Goal: Task Accomplishment & Management: Use online tool/utility

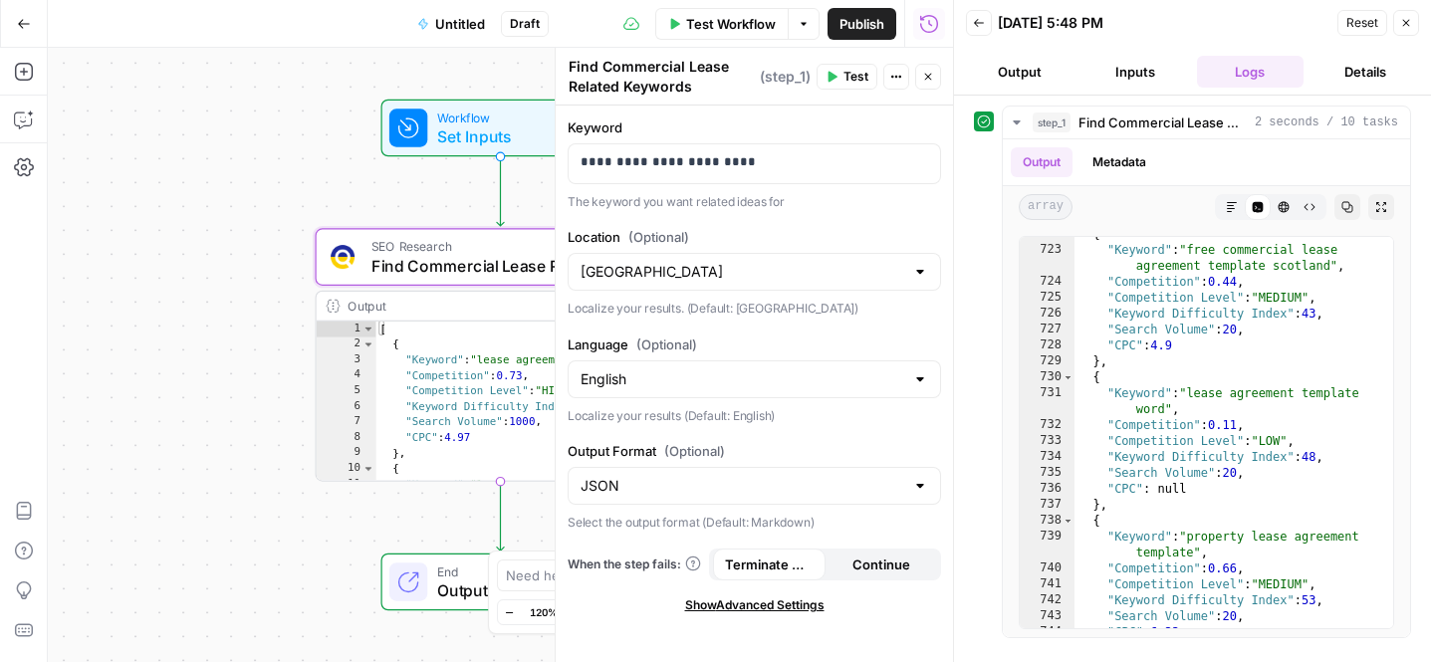
scroll to position [12902, 0]
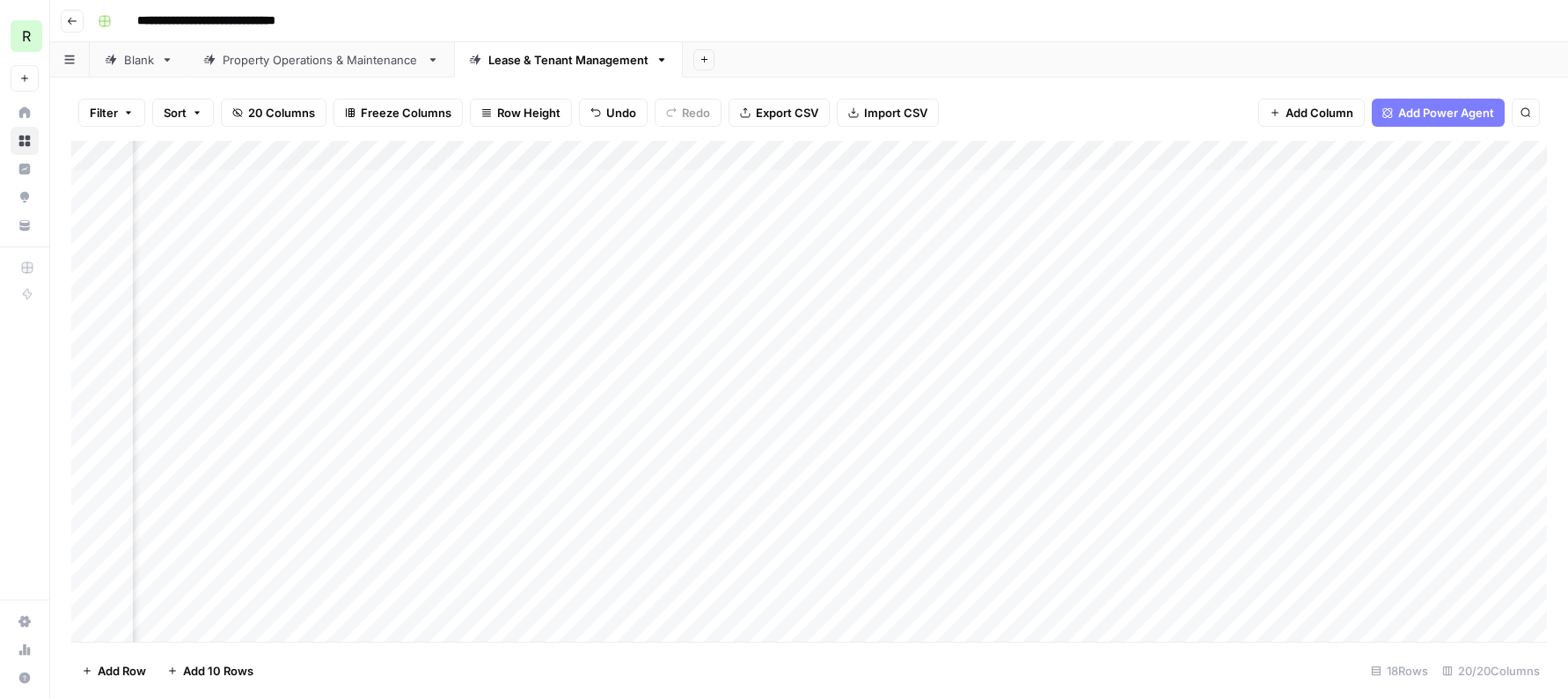
scroll to position [0, 1570]
click at [604, 175] on div "Add Column" at bounding box center [809, 391] width 1475 height 501
click at [694, 186] on div "Add Column" at bounding box center [809, 391] width 1475 height 501
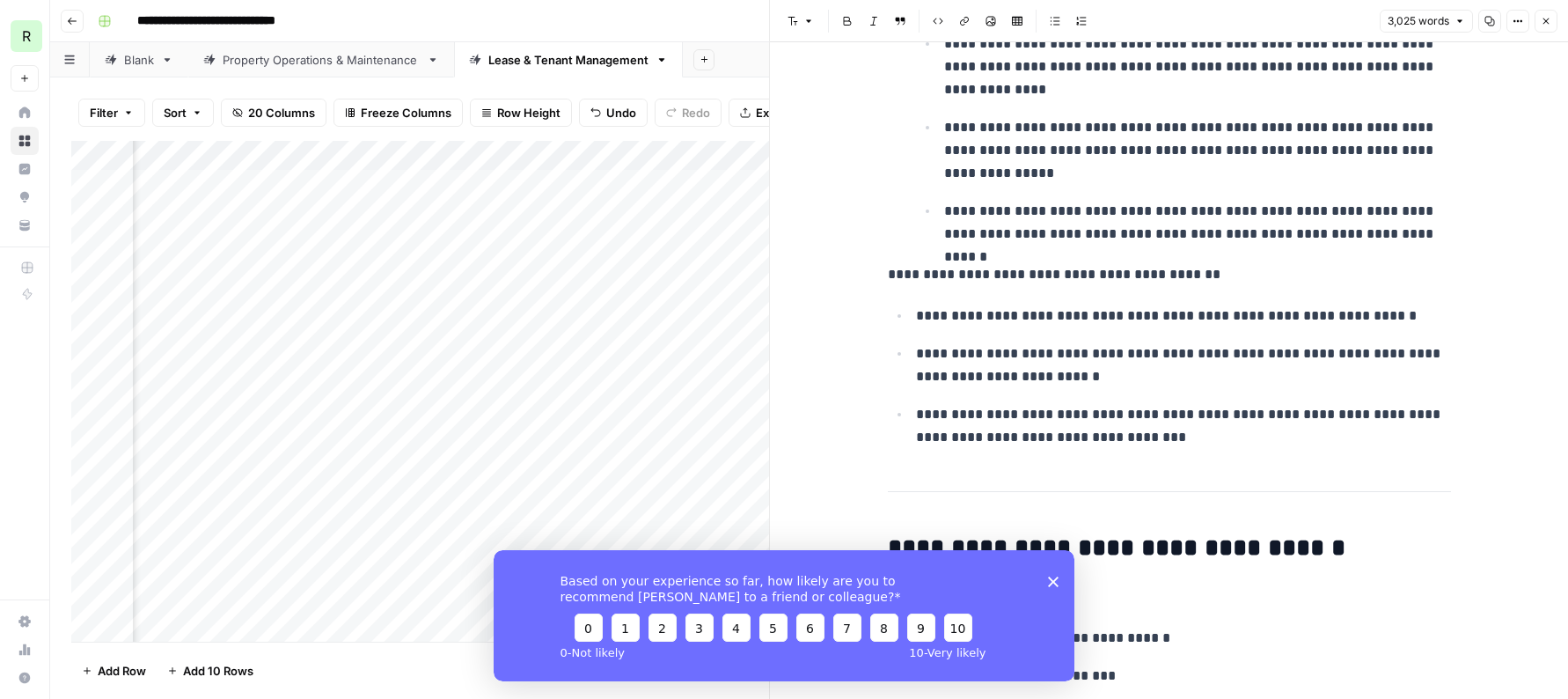
scroll to position [1838, 0]
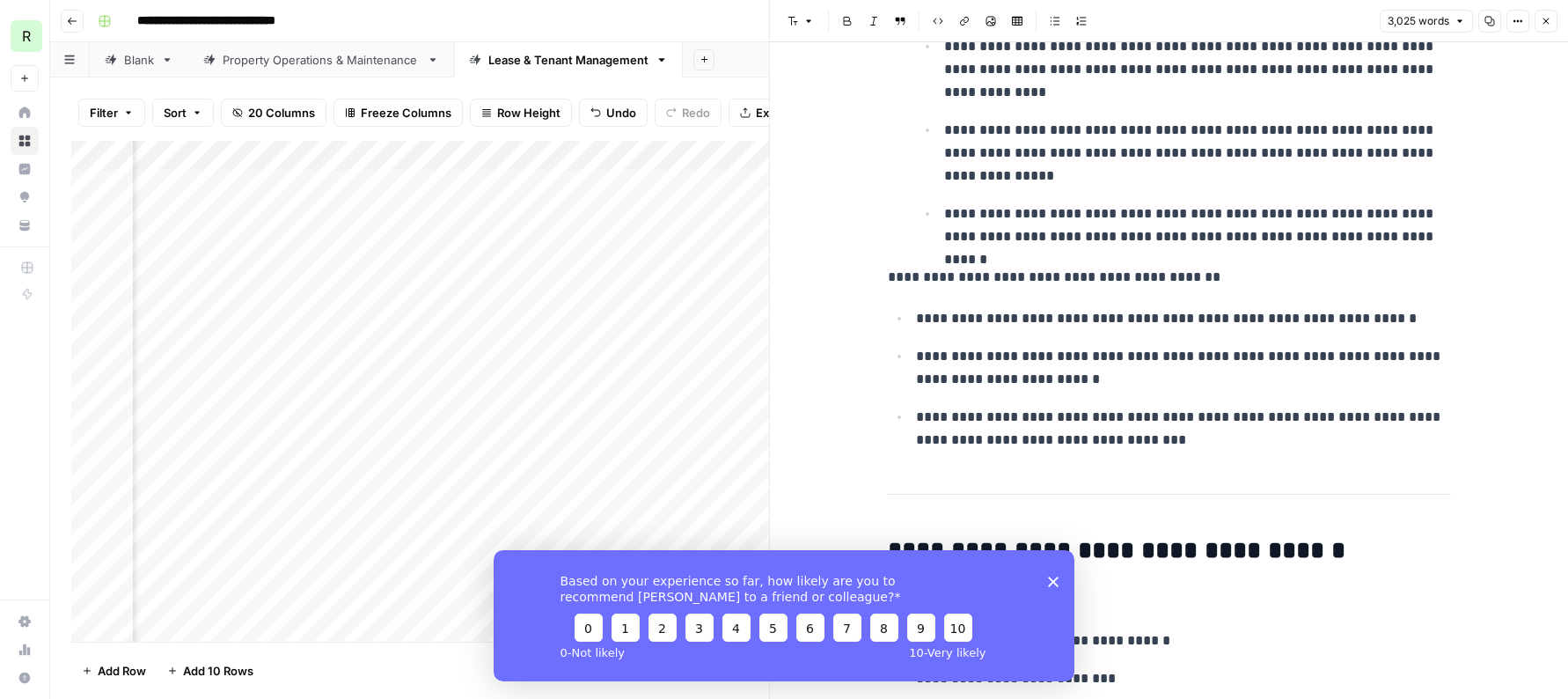
click at [1050, 584] on div "Based on your experience so far, how likely are you to recommend AirOps to a fr…" at bounding box center [784, 614] width 580 height 131
click at [1054, 583] on icon "Close survey" at bounding box center [1053, 581] width 11 height 11
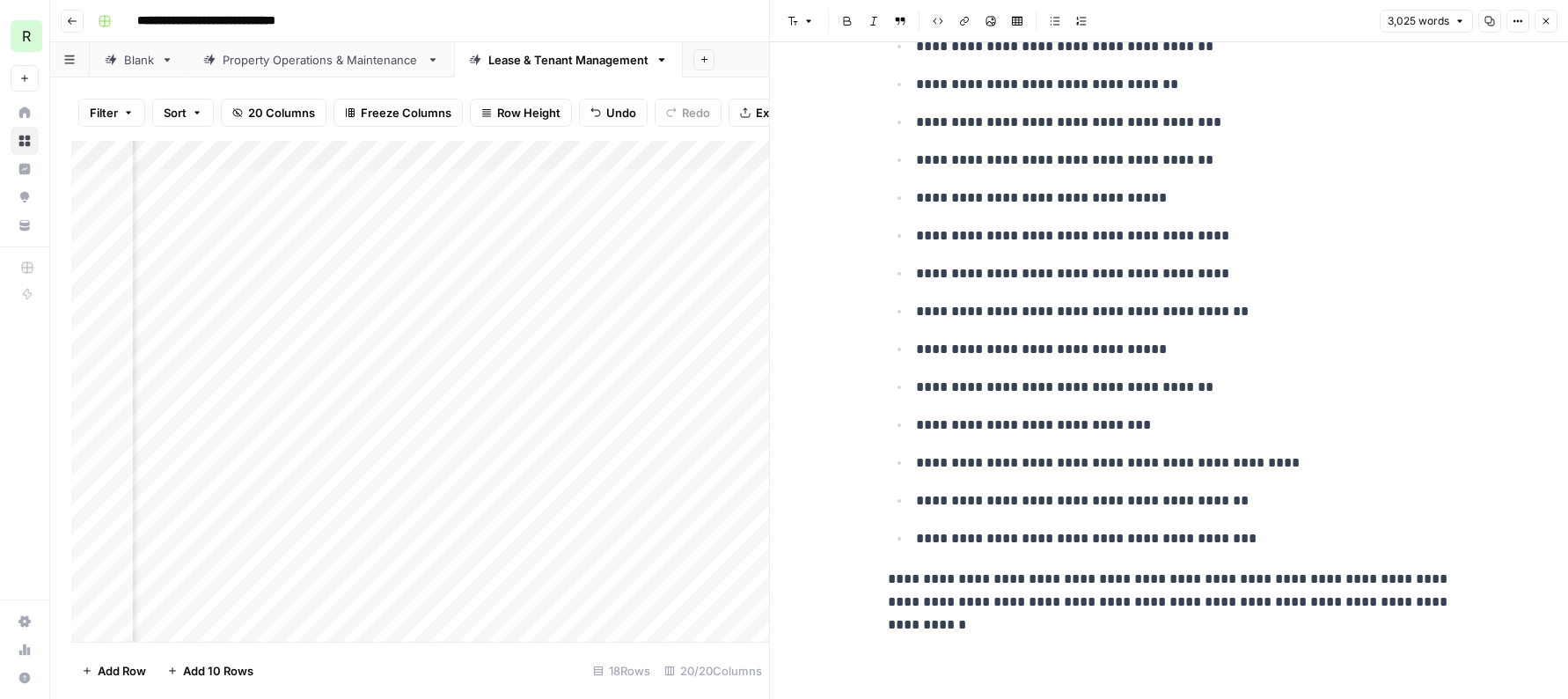
scroll to position [16860, 0]
click at [1263, 24] on icon "button" at bounding box center [1546, 21] width 11 height 11
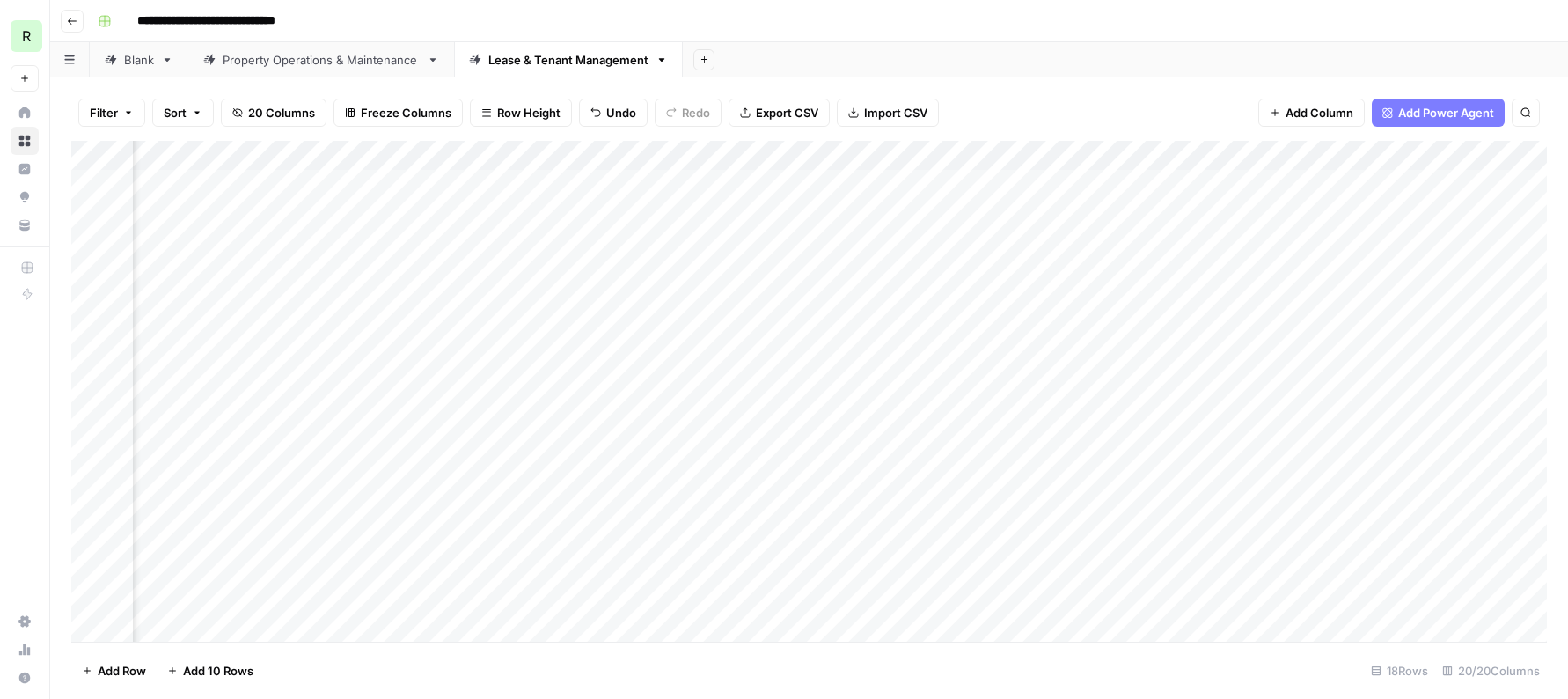
scroll to position [0, 2668]
click at [928, 181] on div "Add Column" at bounding box center [809, 391] width 1475 height 501
click at [323, 458] on div "Add Column" at bounding box center [809, 391] width 1475 height 501
drag, startPoint x: 303, startPoint y: 458, endPoint x: 308, endPoint y: 512, distance: 54.2
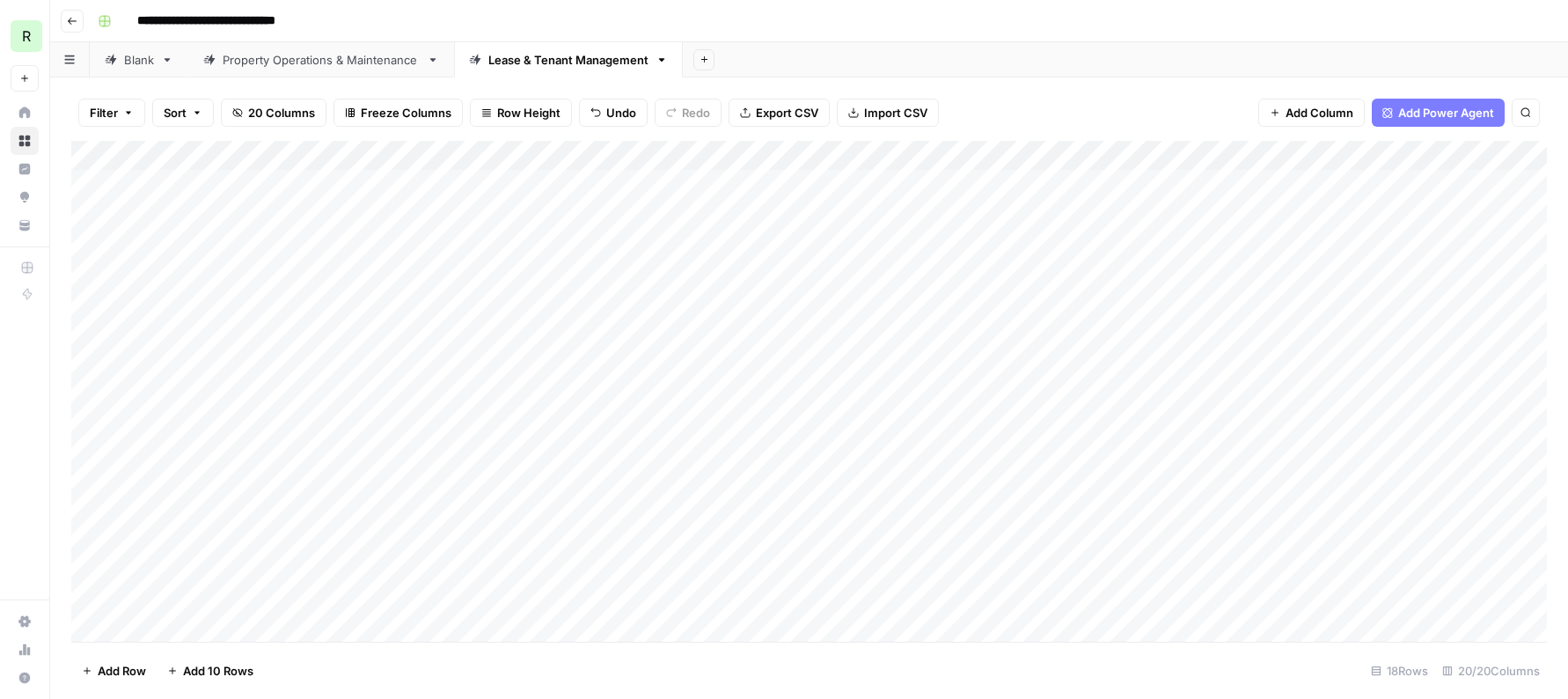
click at [308, 512] on div "Add Column" at bounding box center [809, 391] width 1475 height 501
click at [1263, 454] on div "Add Column" at bounding box center [809, 391] width 1475 height 501
click at [1263, 454] on textarea at bounding box center [1418, 455] width 282 height 25
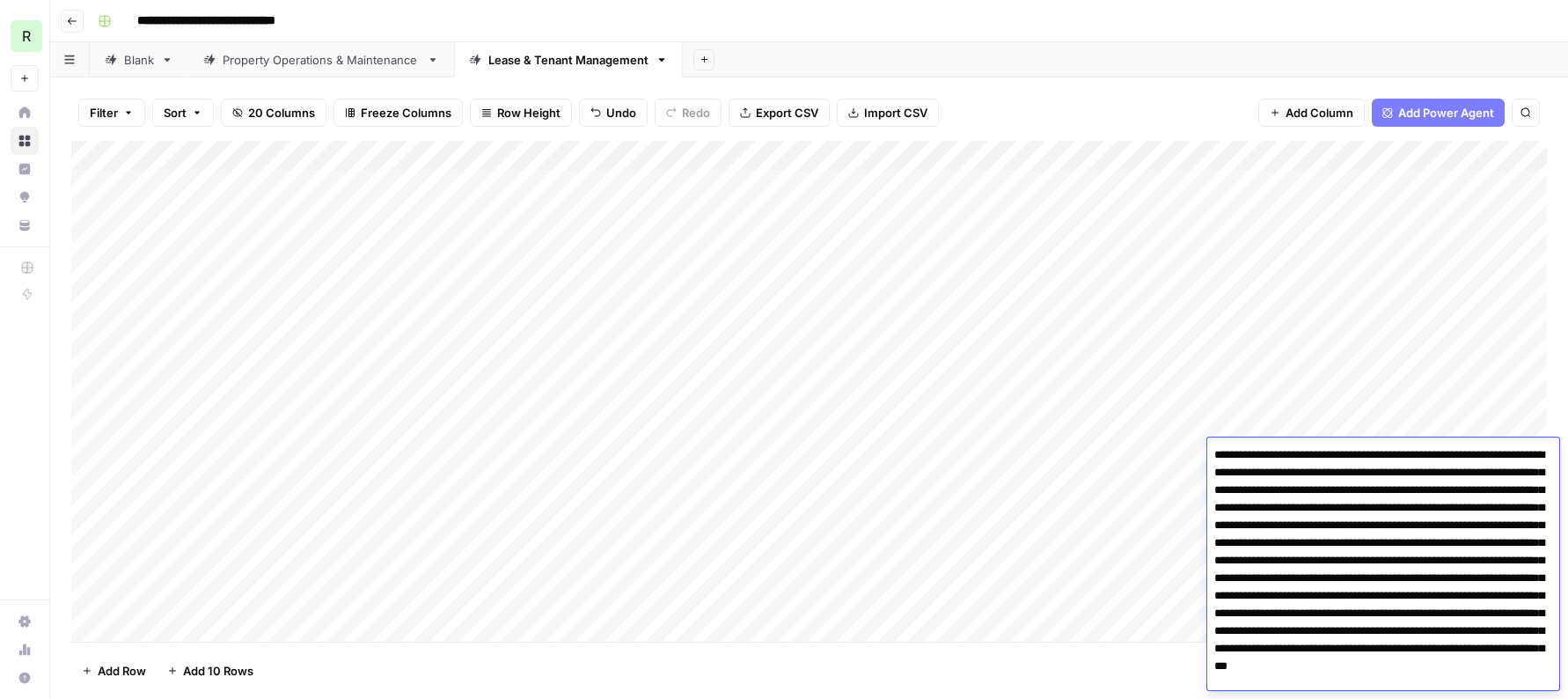
click at [1263, 450] on textarea "**********" at bounding box center [1382, 587] width 352 height 289
type textarea "**********"
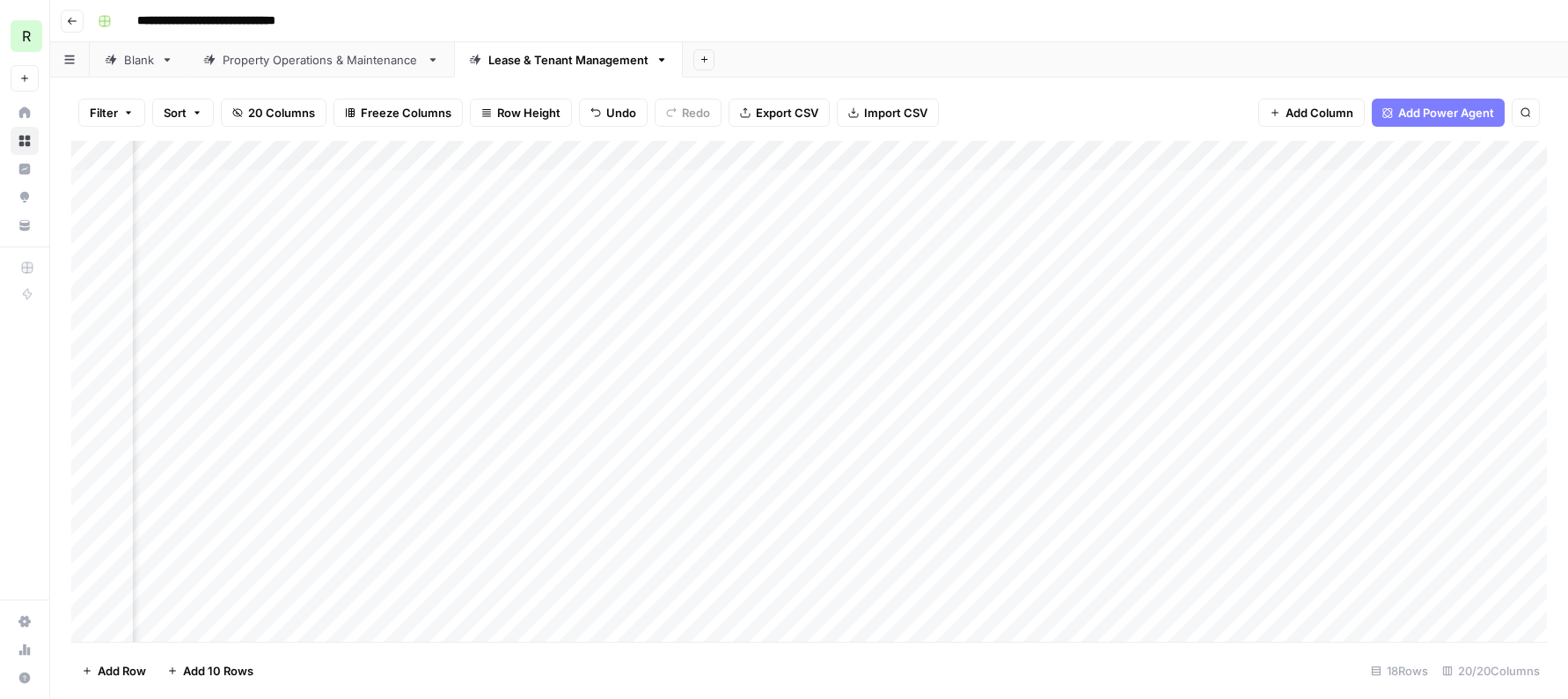
scroll to position [0, 108]
click at [1263, 486] on div "Add Column" at bounding box center [809, 391] width 1475 height 501
type textarea "**********"
click at [1155, 584] on div "Add Column" at bounding box center [809, 391] width 1475 height 501
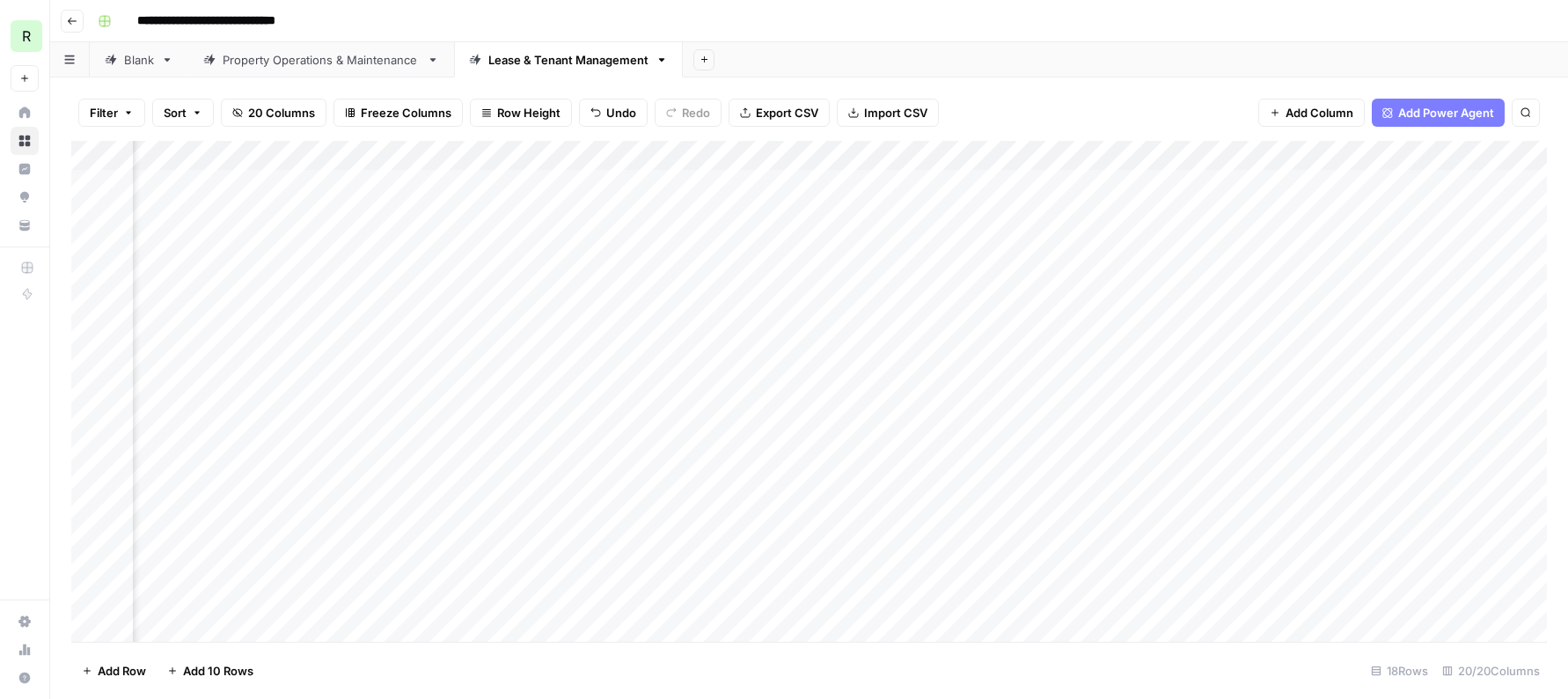
scroll to position [0, 254]
click at [1256, 478] on div "Add Column" at bounding box center [809, 391] width 1475 height 501
click at [1263, 452] on div "Add Column" at bounding box center [809, 391] width 1475 height 501
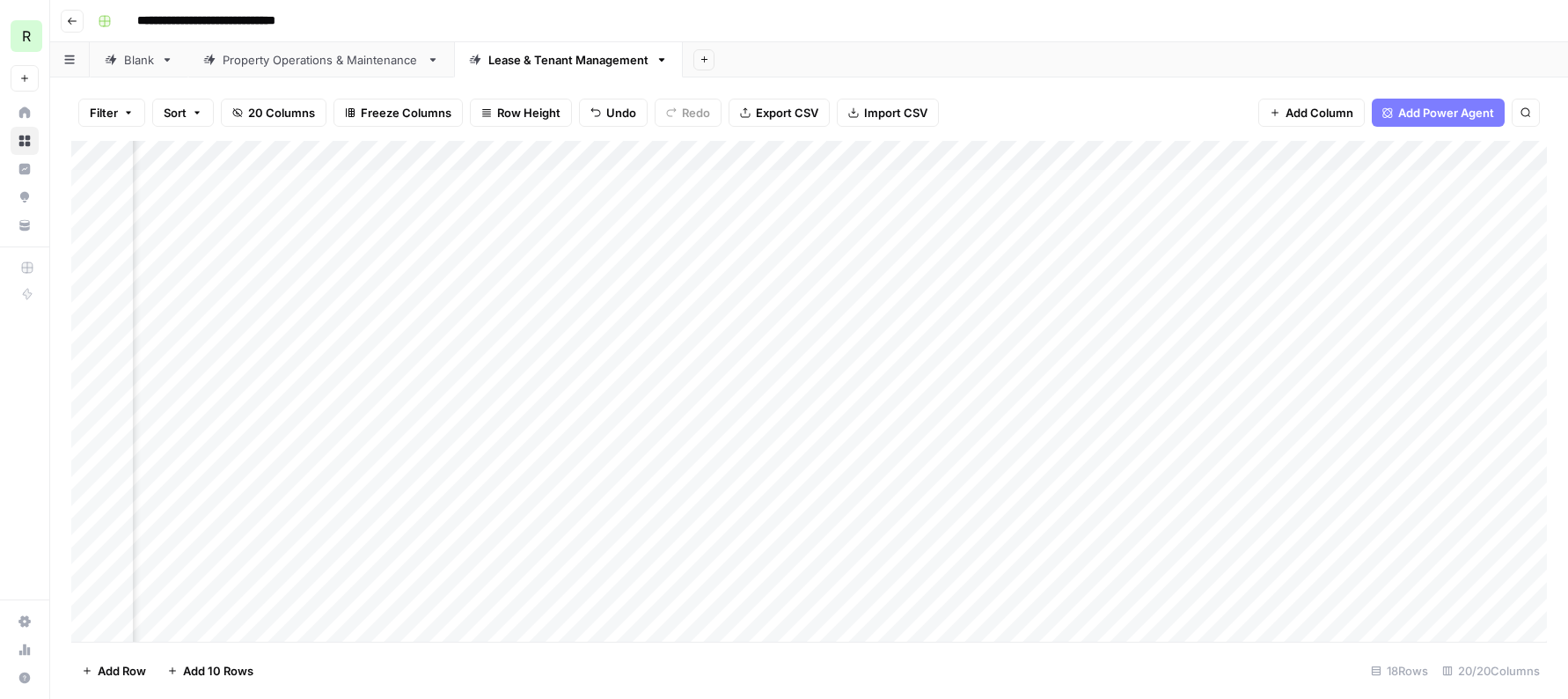
click at [706, 444] on div "Add Column" at bounding box center [809, 391] width 1475 height 501
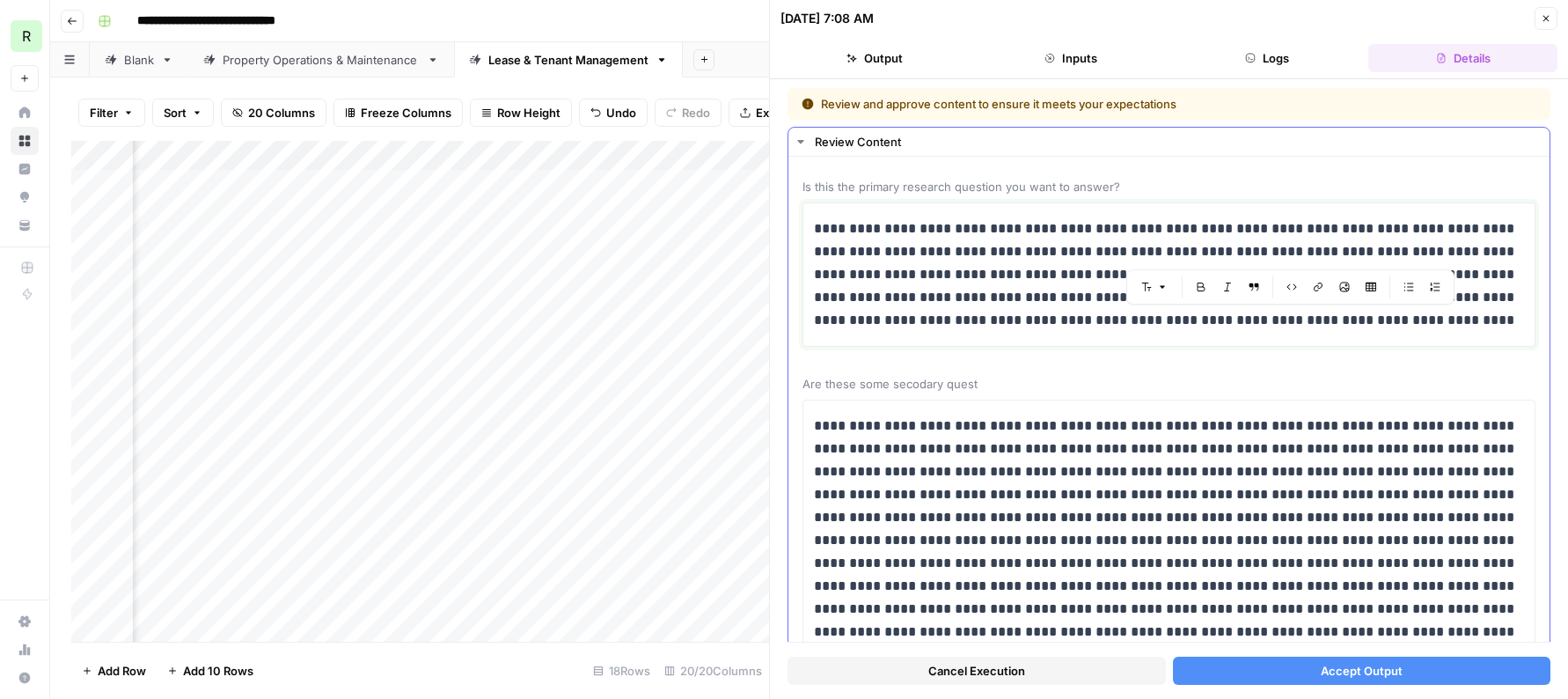
drag, startPoint x: 1070, startPoint y: 320, endPoint x: 1513, endPoint y: 328, distance: 443.1
click at [1263, 328] on p "**********" at bounding box center [1169, 274] width 710 height 114
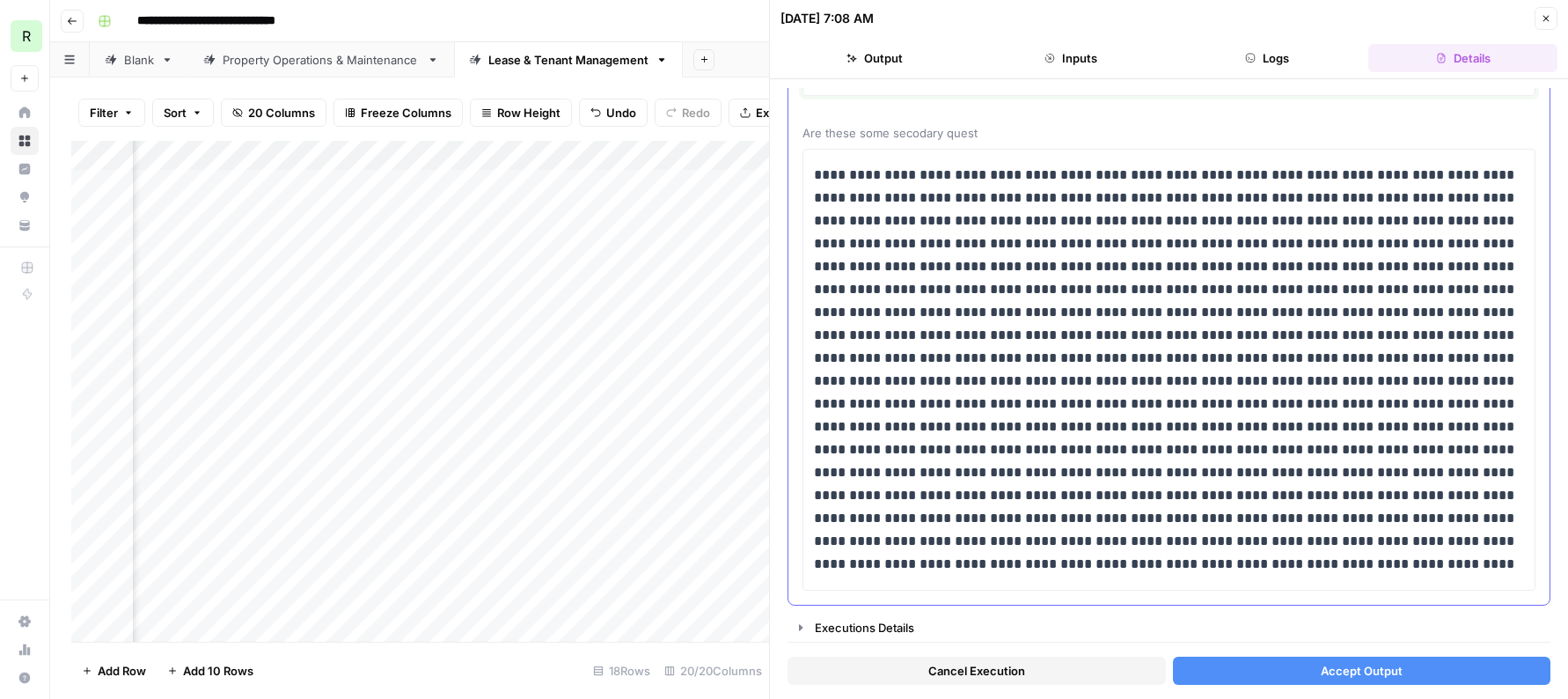
scroll to position [252, 0]
click at [1250, 584] on button "Accept Output" at bounding box center [1362, 671] width 378 height 28
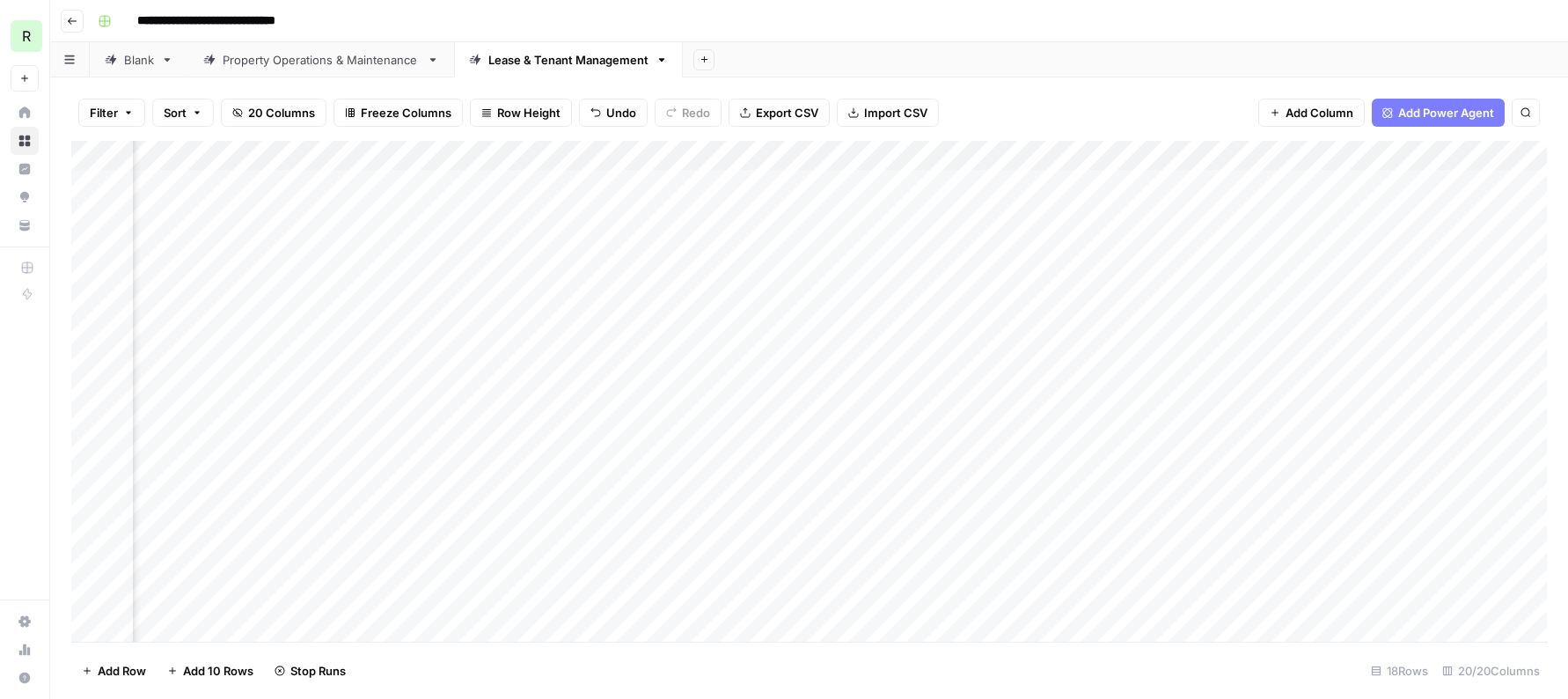
scroll to position [0, 598]
click at [861, 472] on div "Add Column" at bounding box center [809, 391] width 1475 height 501
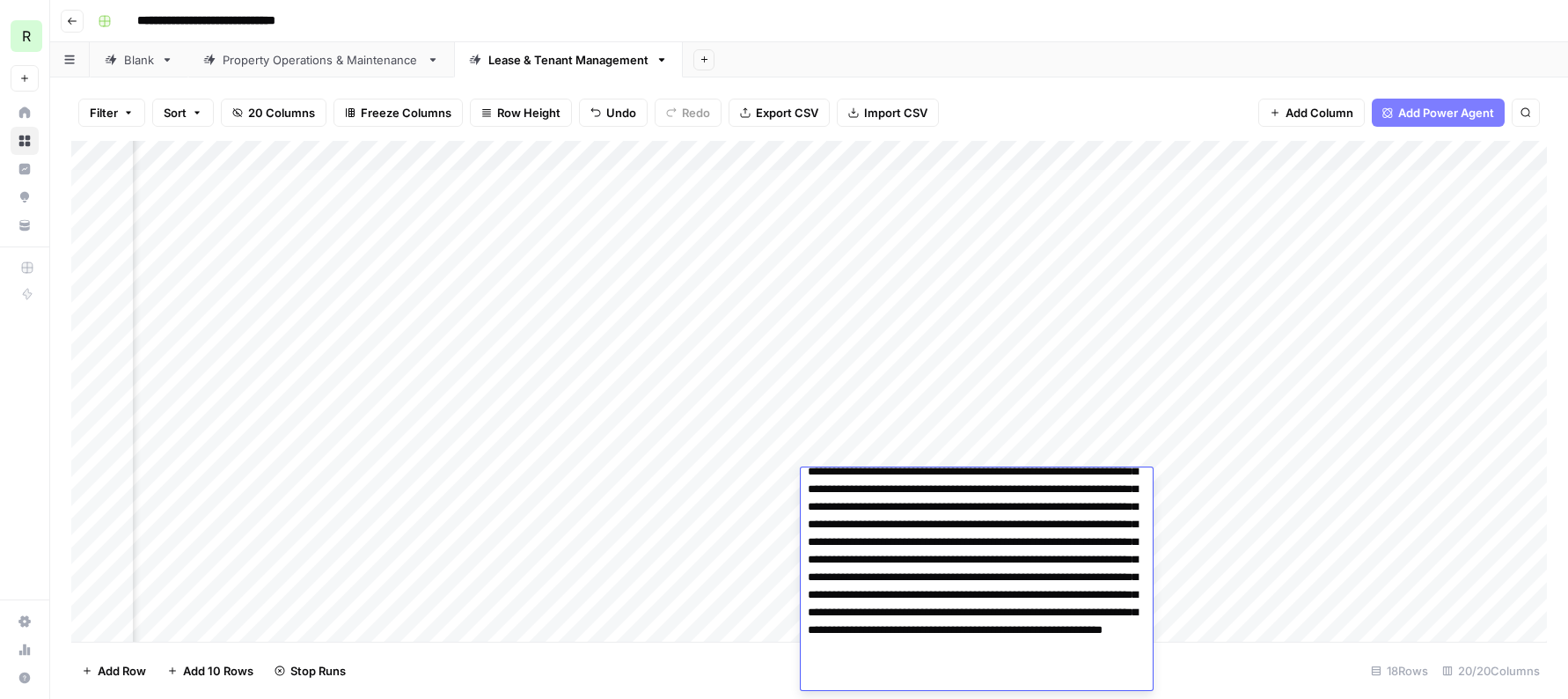
scroll to position [0, 0]
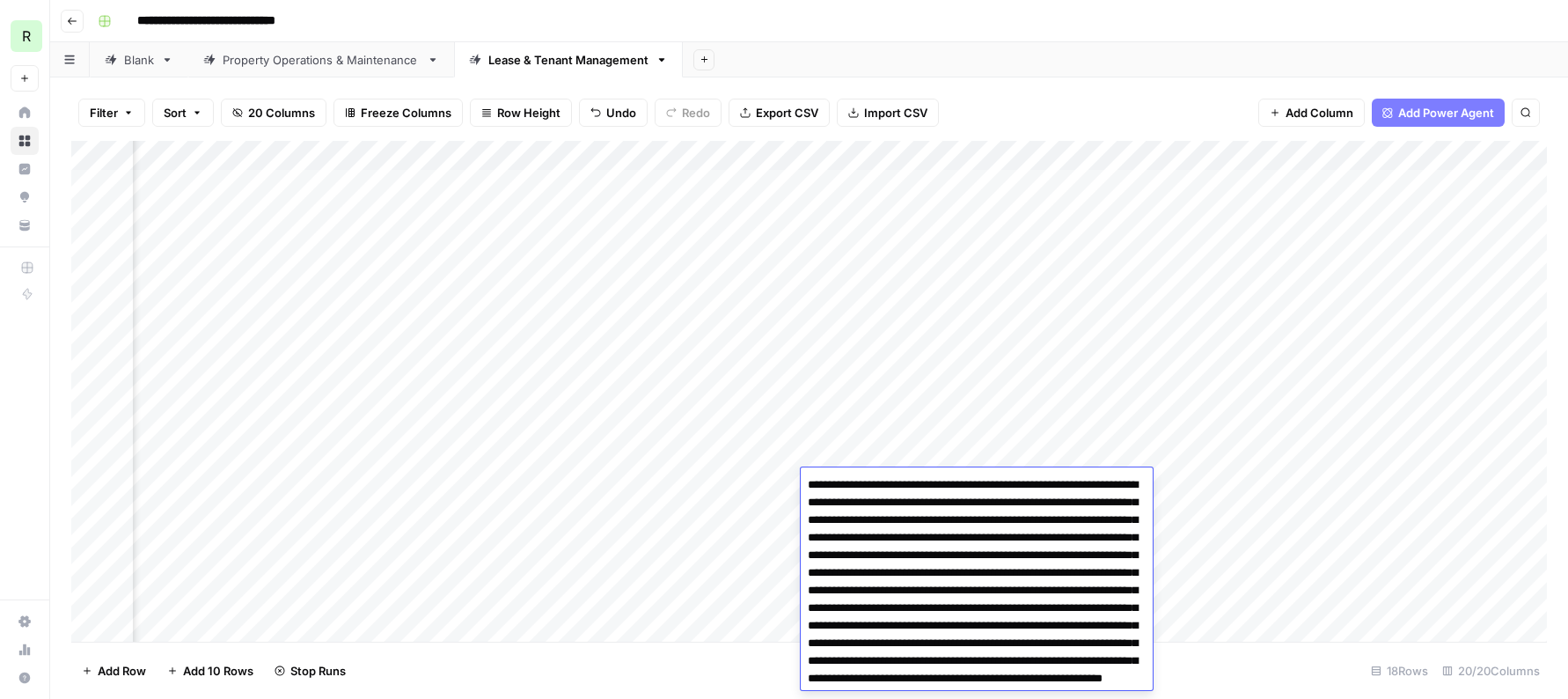
click at [974, 523] on textarea "**********" at bounding box center [976, 608] width 352 height 271
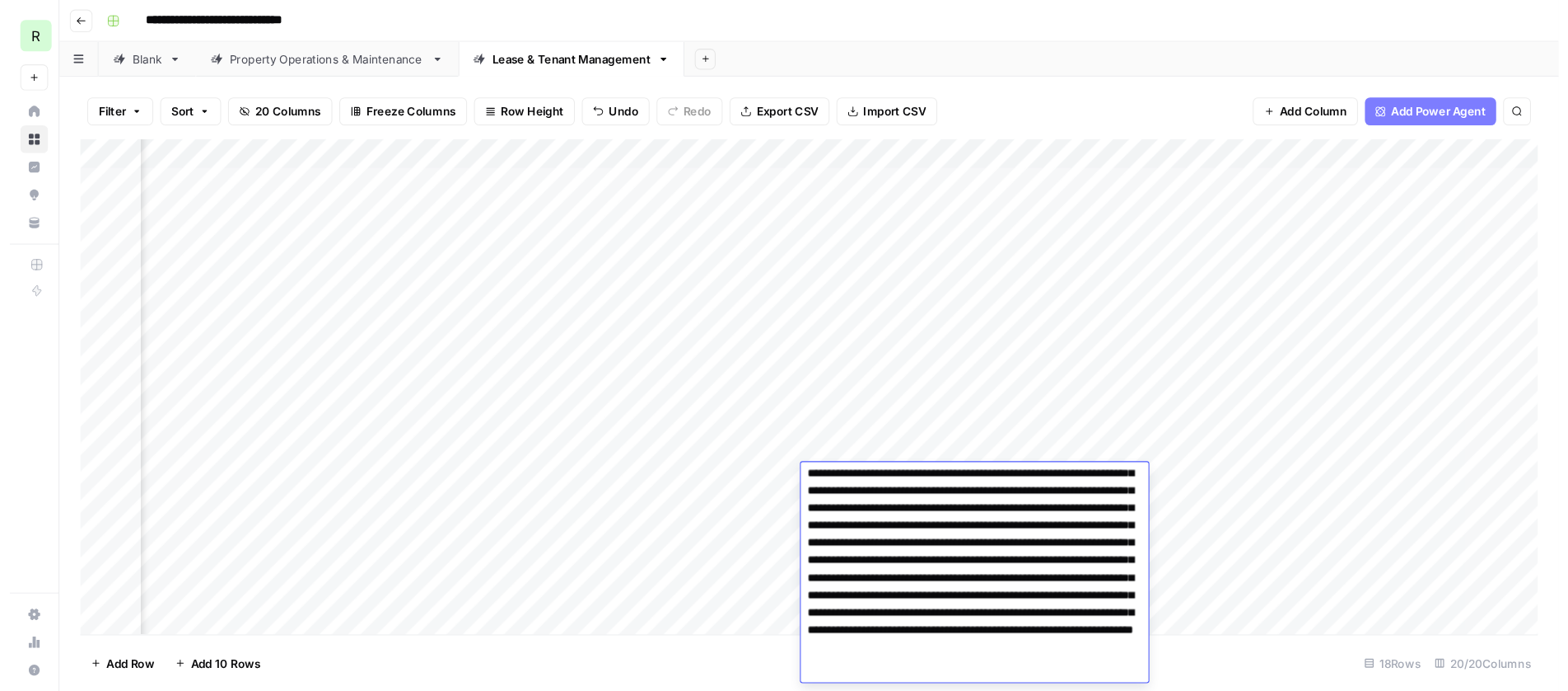
scroll to position [50, 0]
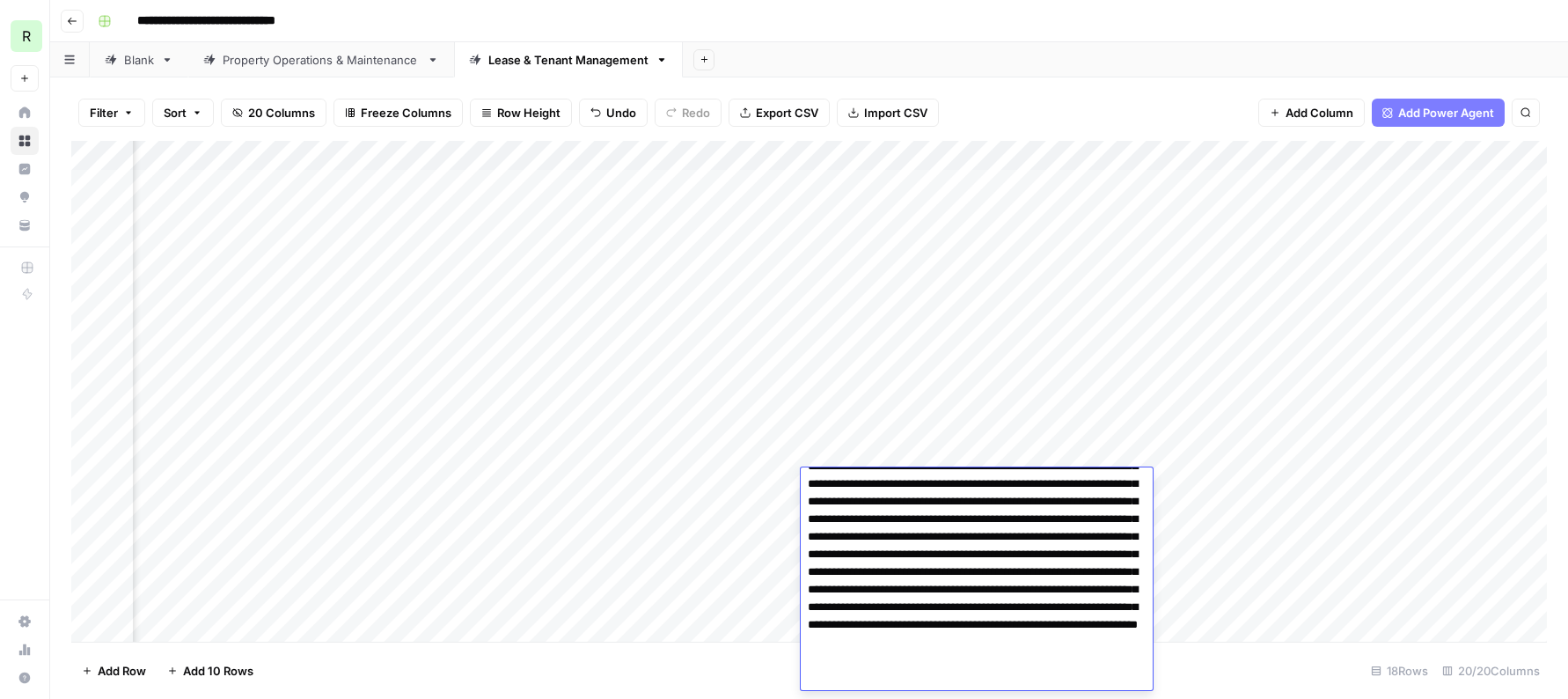
drag, startPoint x: 907, startPoint y: 627, endPoint x: 998, endPoint y: 608, distance: 93.0
click at [998, 584] on textarea "**********" at bounding box center [976, 554] width 352 height 271
type textarea "**********"
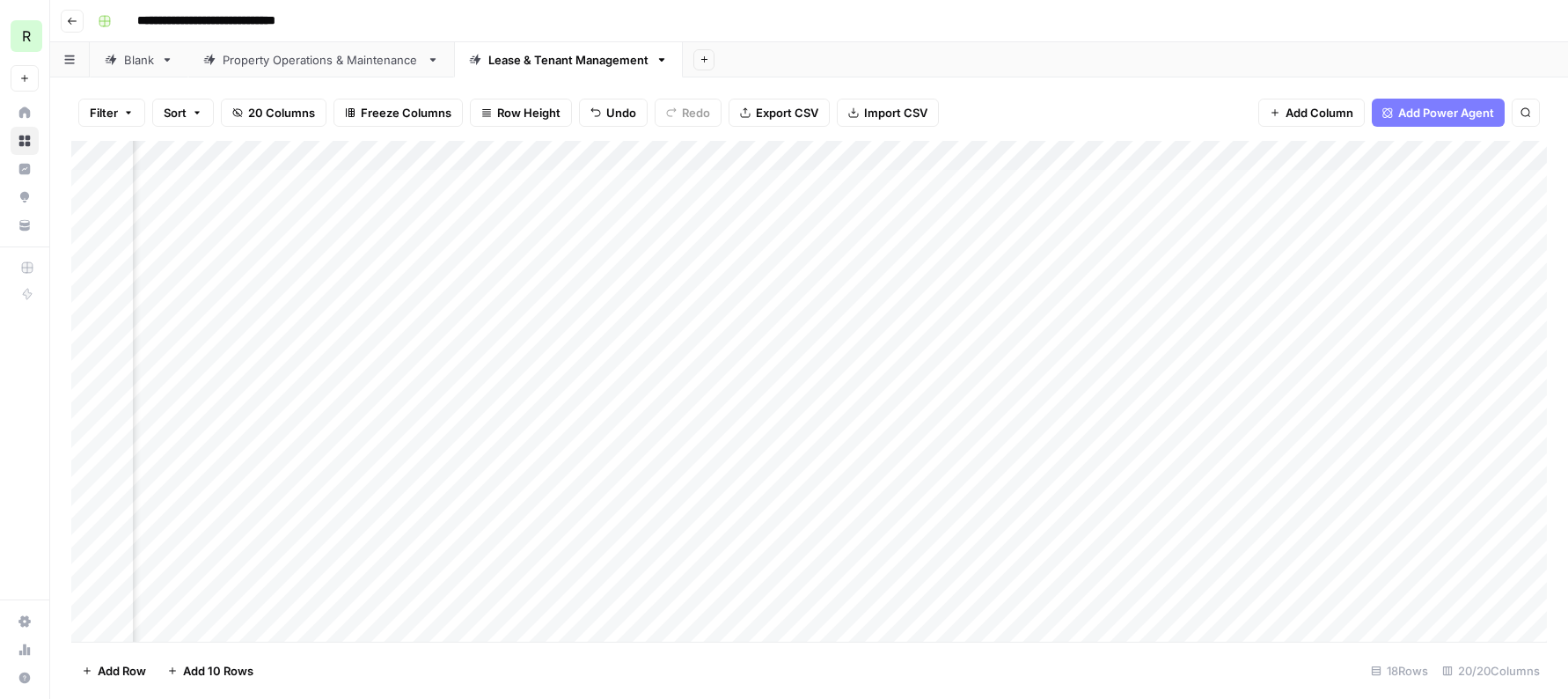
click at [1238, 584] on footer "Add Row Add 10 Rows 18 Rows 20/20 Columns" at bounding box center [809, 670] width 1475 height 57
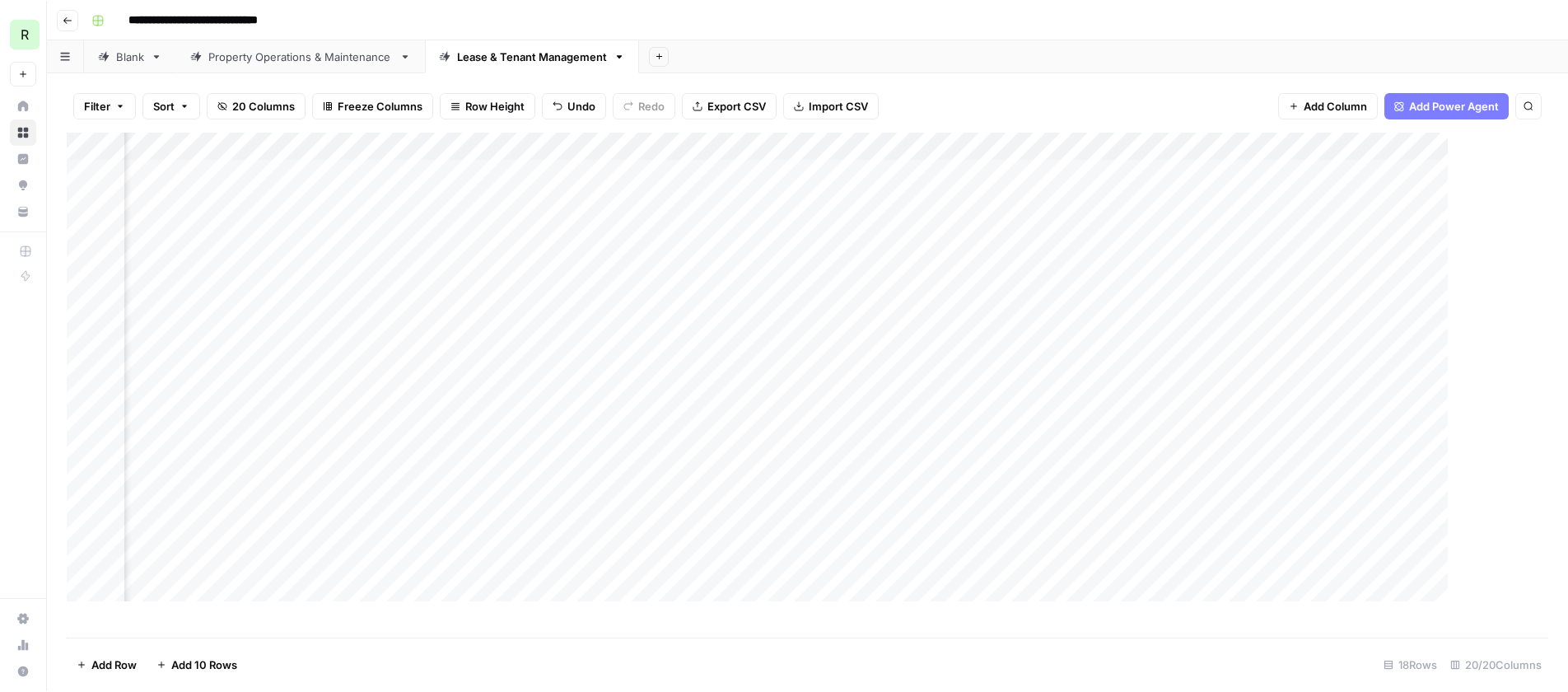
scroll to position [0, 560]
click at [910, 456] on div "Add Column" at bounding box center [808, 384] width 1482 height 506
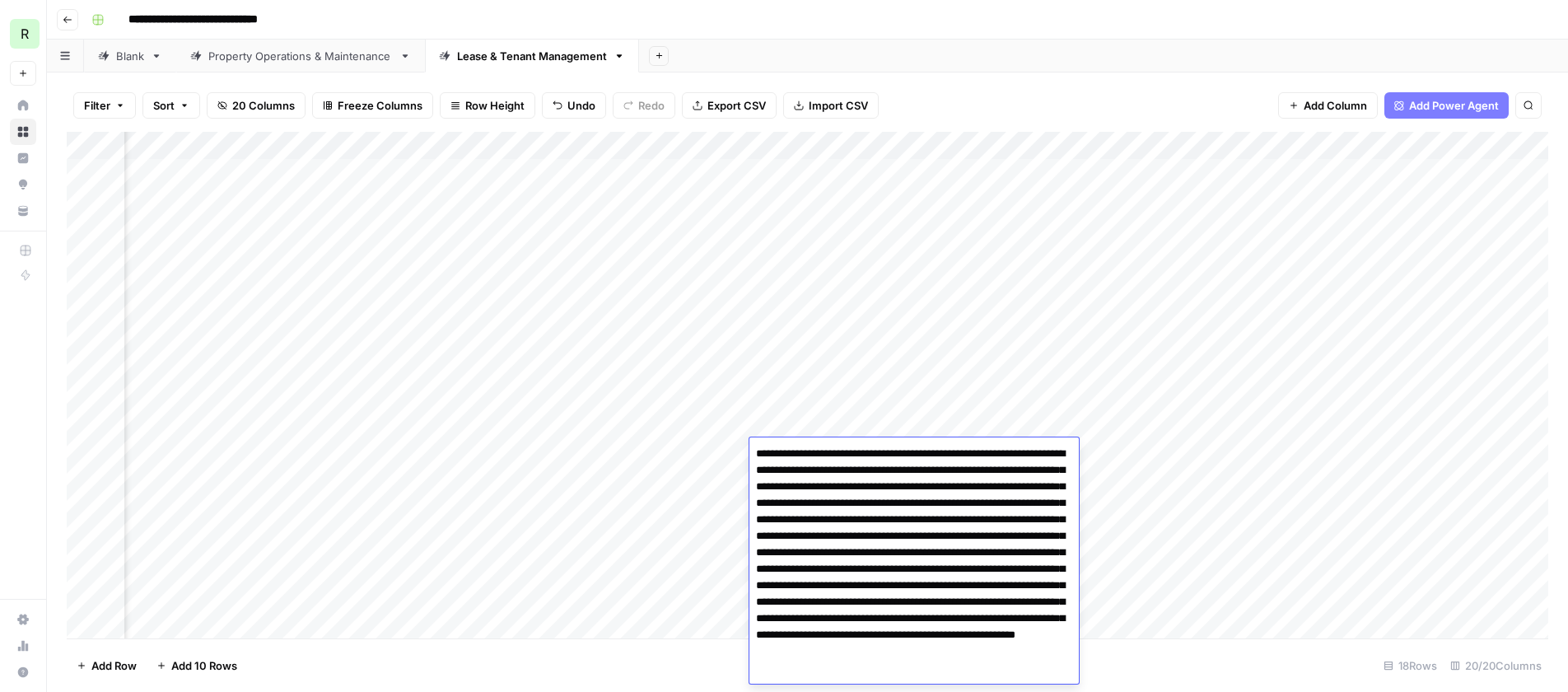
scroll to position [12, 0]
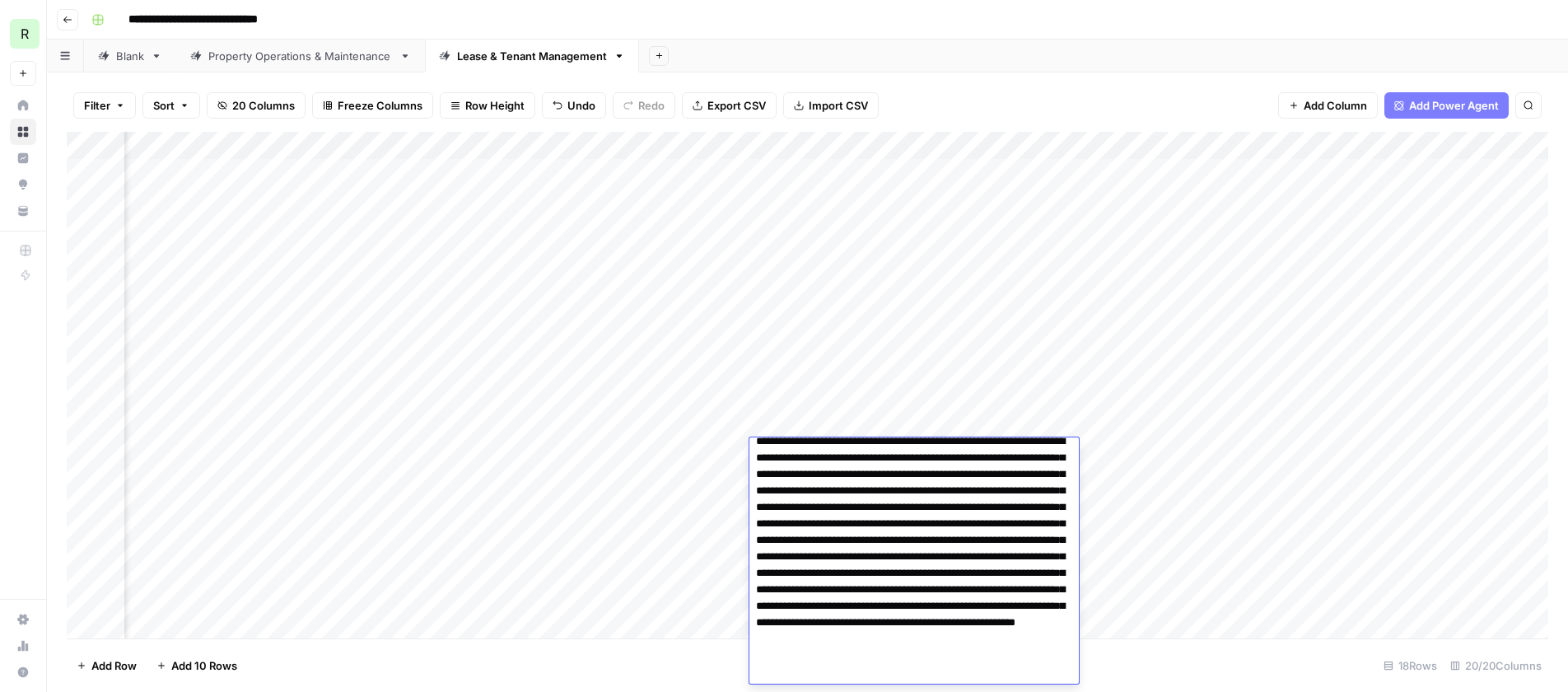
drag, startPoint x: 1044, startPoint y: 606, endPoint x: 1010, endPoint y: 607, distance: 34.0
click at [1010, 546] on textarea "**********" at bounding box center [914, 556] width 329 height 254
type textarea "**********"
click at [1177, 546] on footer "Add Row Add 10 Rows 18 Rows 20/20 Columns" at bounding box center [808, 665] width 1482 height 54
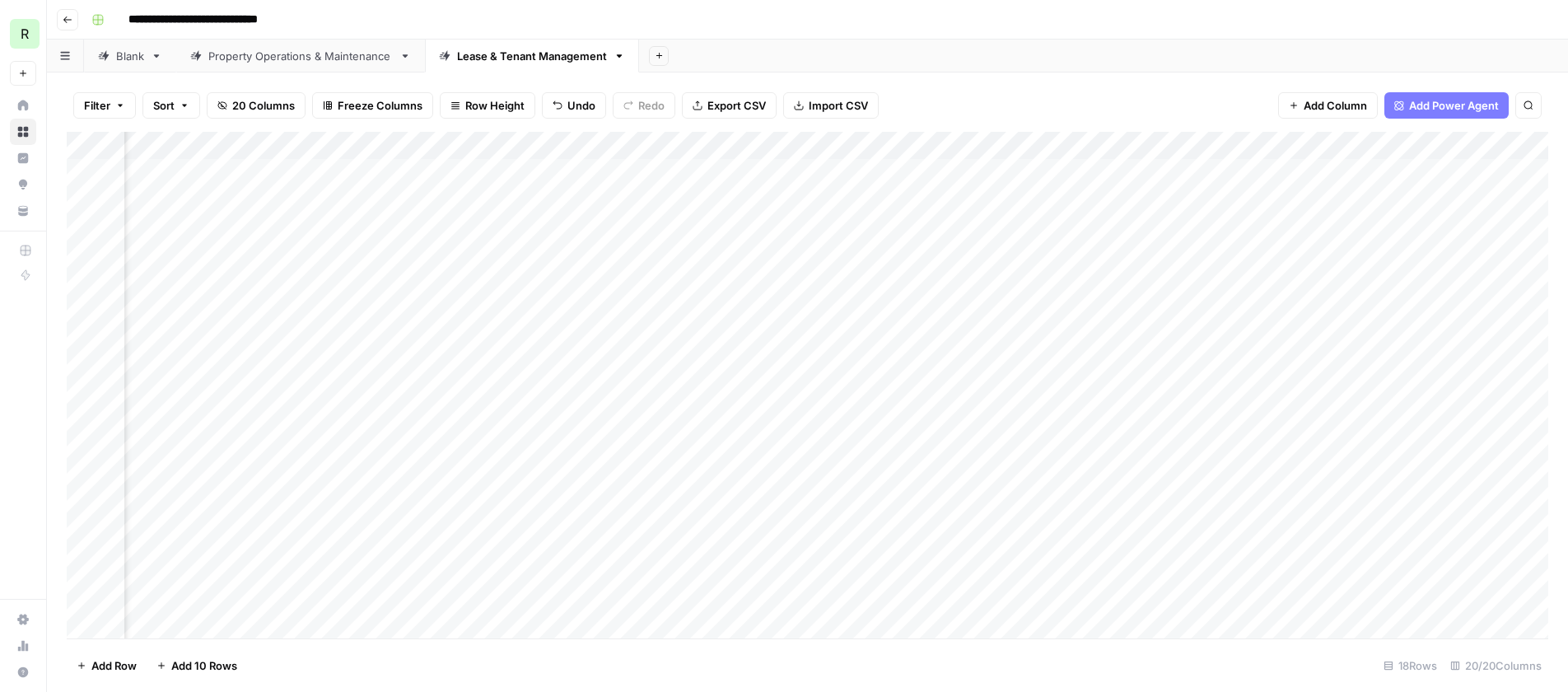
click at [1135, 451] on div "Add Column" at bounding box center [808, 384] width 1482 height 506
click at [1183, 483] on div "Add Column" at bounding box center [808, 384] width 1482 height 506
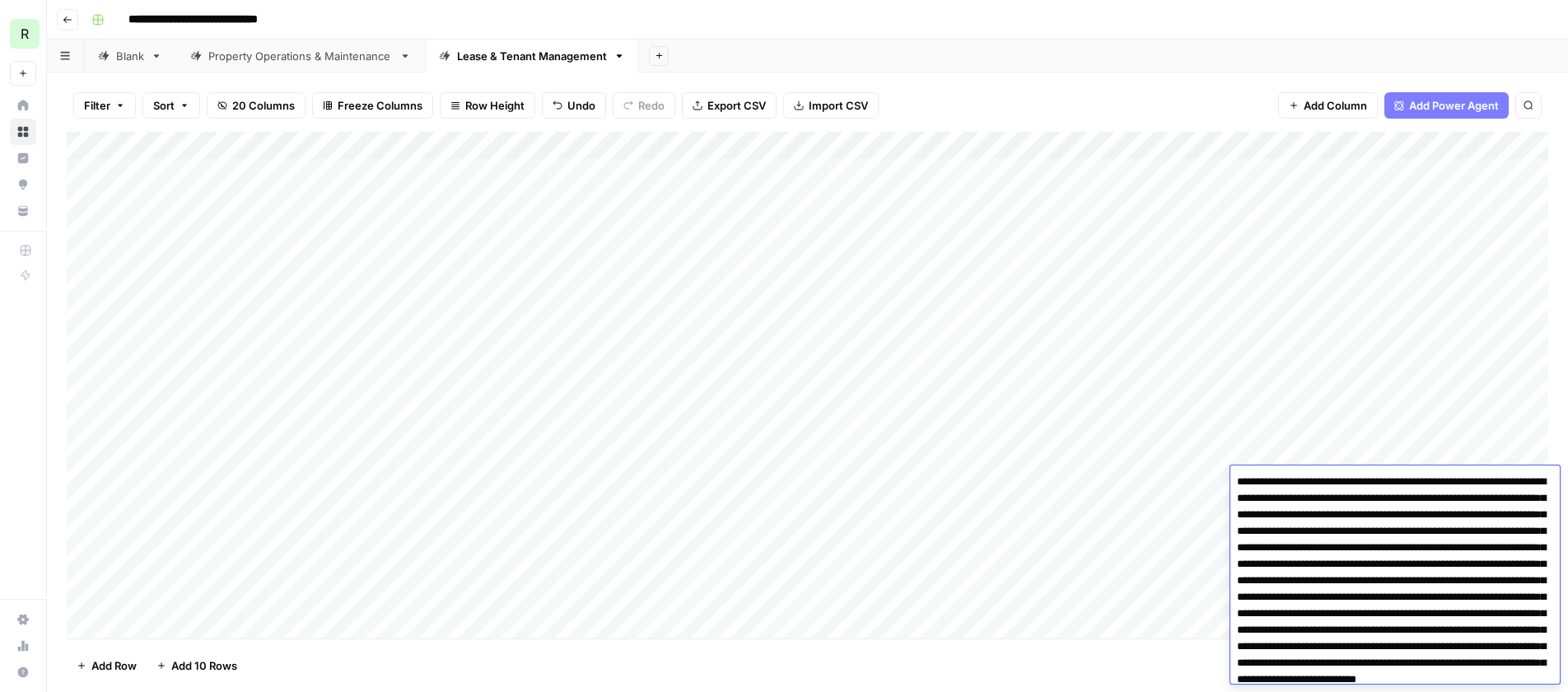
click at [1183, 483] on textarea "**********" at bounding box center [1395, 605] width 329 height 270
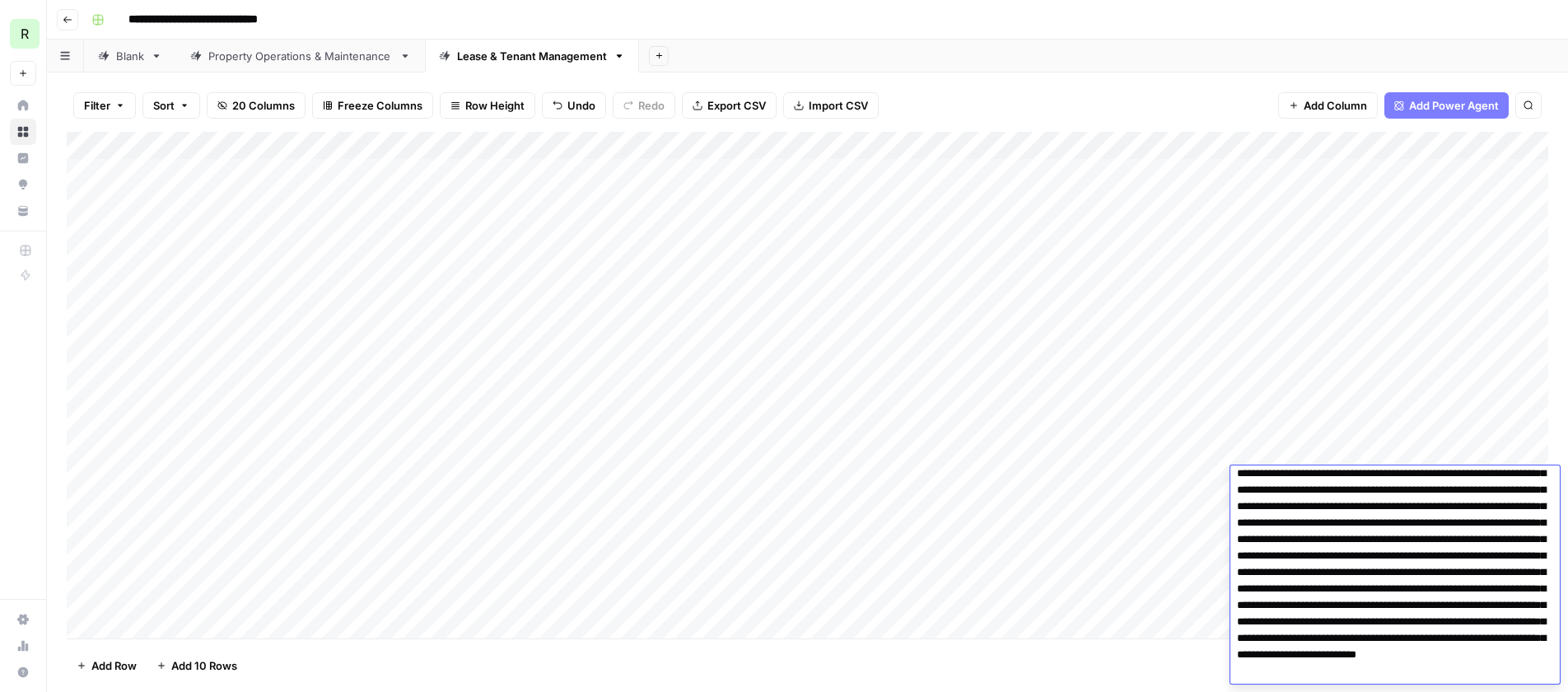
scroll to position [57, 0]
drag, startPoint x: 1324, startPoint y: 606, endPoint x: 1483, endPoint y: 657, distance: 167.0
click at [1183, 546] on textarea "**********" at bounding box center [1395, 548] width 329 height 270
drag, startPoint x: 1494, startPoint y: 680, endPoint x: 1512, endPoint y: 575, distance: 106.5
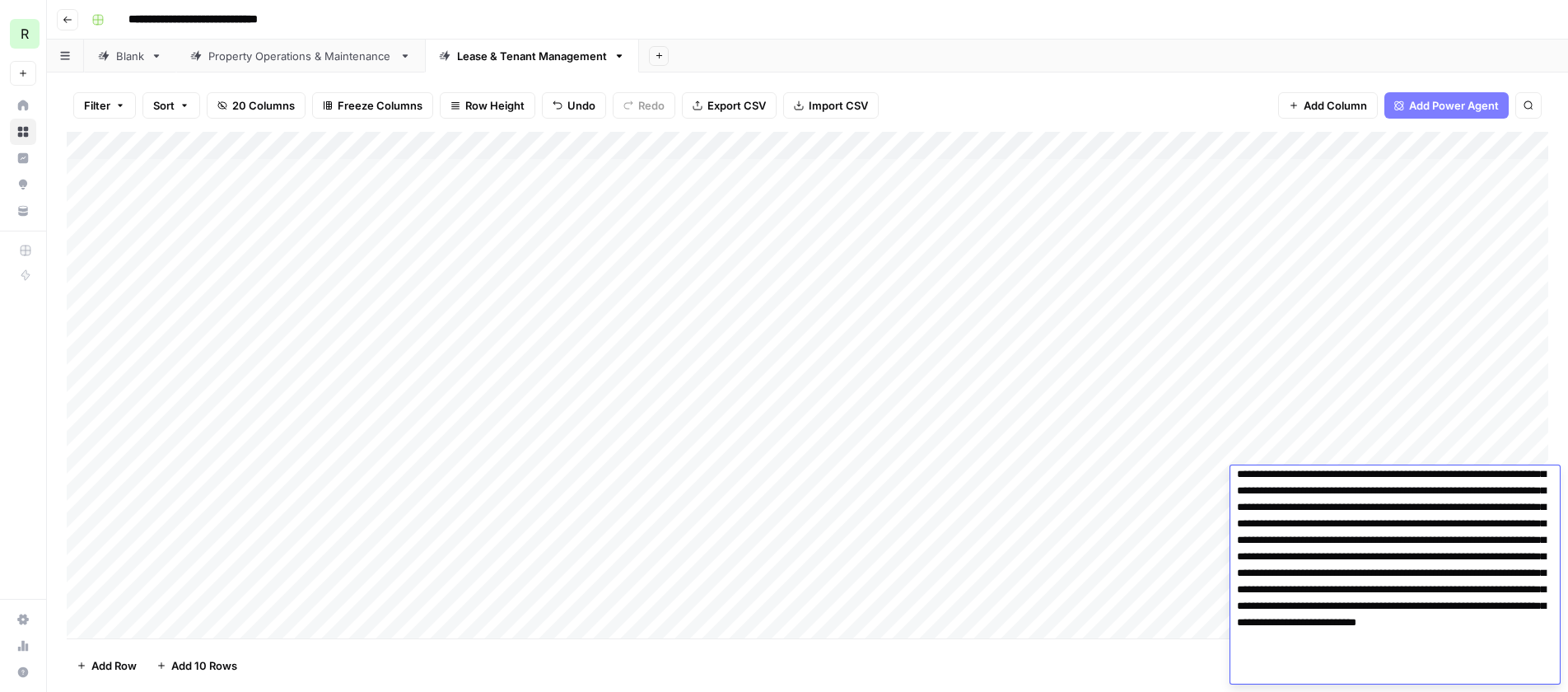
click at [1183, 546] on textarea "**********" at bounding box center [1395, 548] width 329 height 270
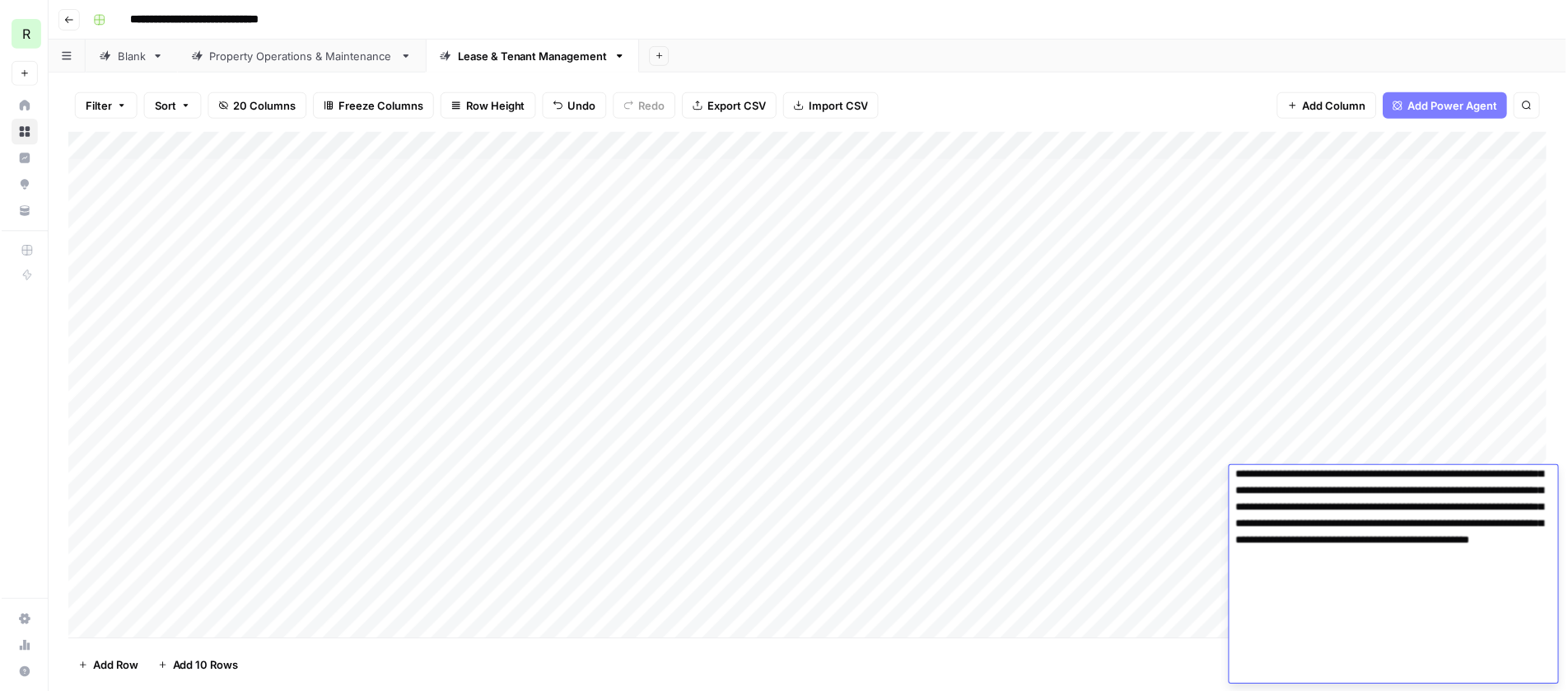
scroll to position [0, 0]
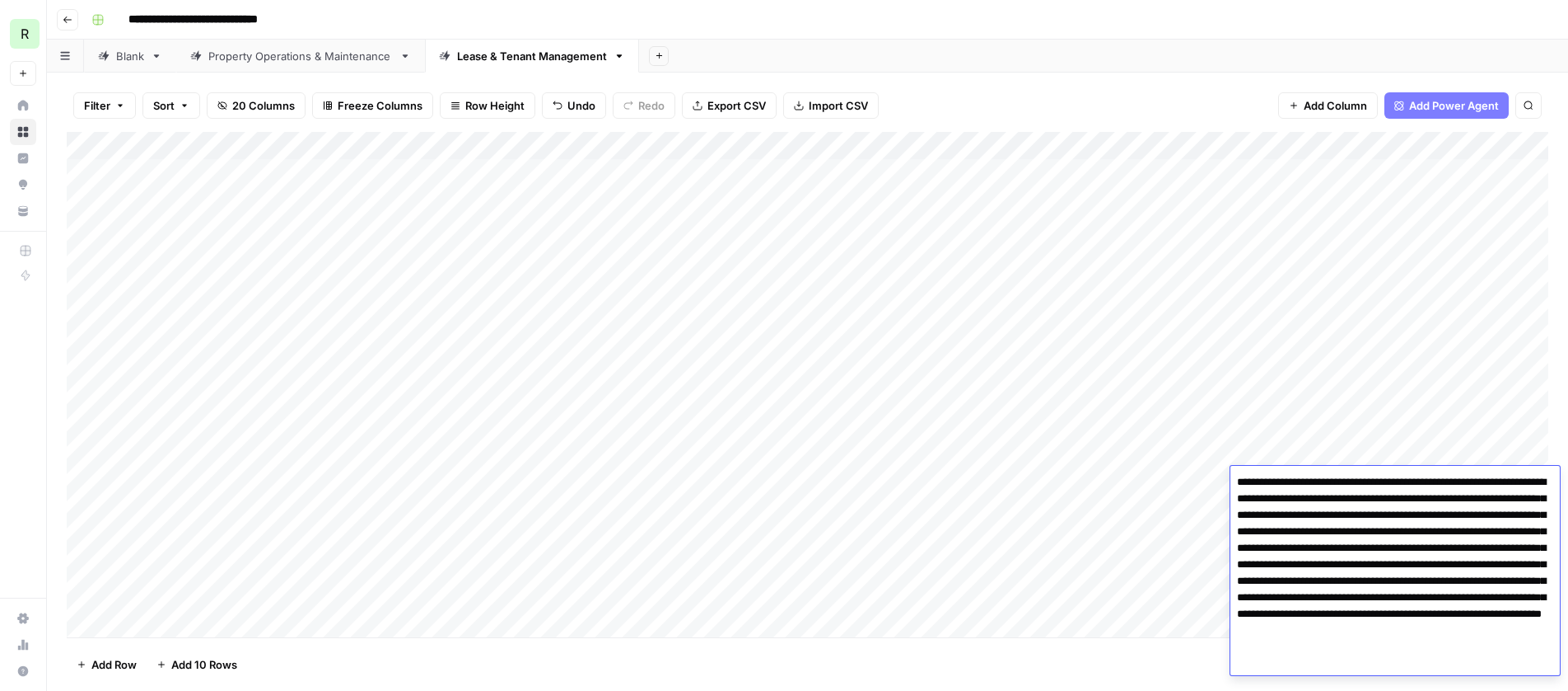
click at [1183, 547] on textarea "**********" at bounding box center [1395, 573] width 329 height 204
type textarea "**********"
click at [1145, 547] on div "Add Column" at bounding box center [808, 384] width 1482 height 506
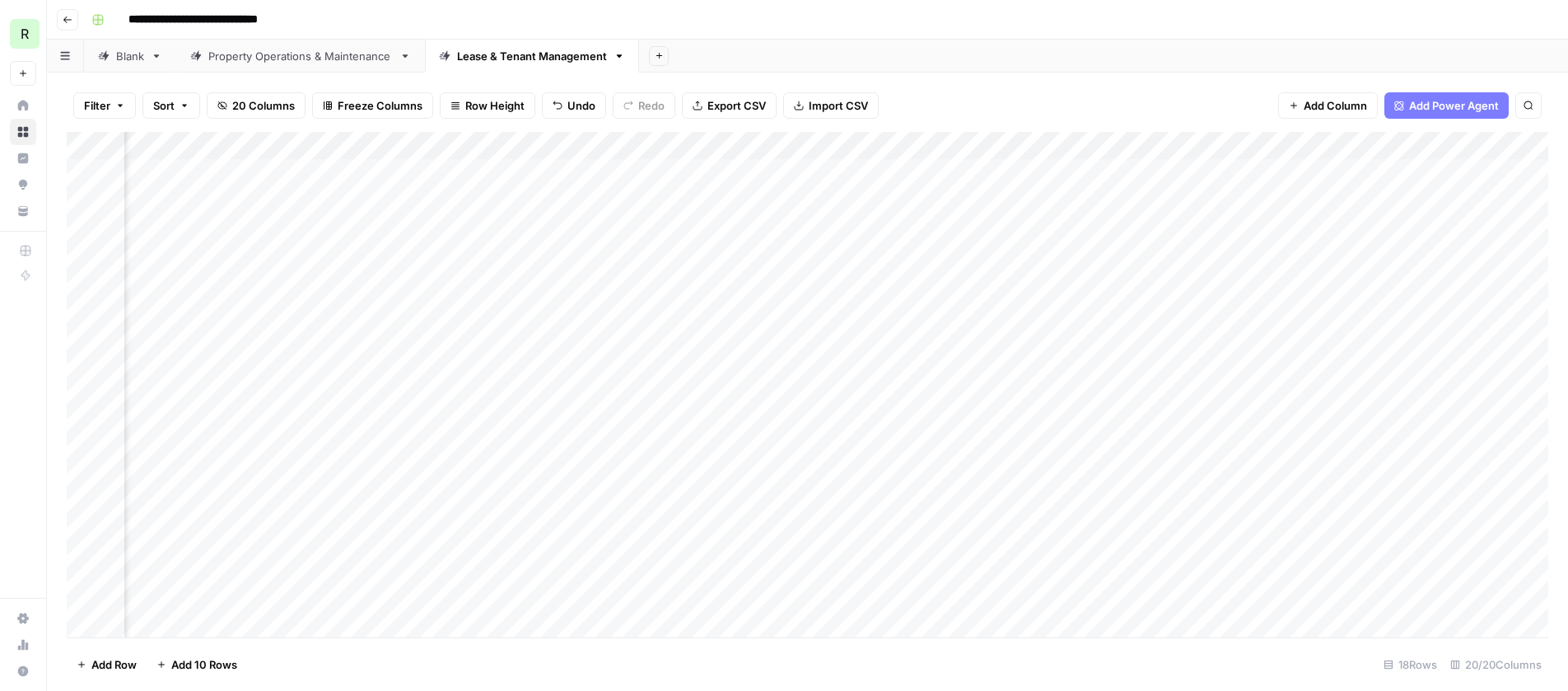
scroll to position [0, 428]
click at [1183, 444] on div "Add Column" at bounding box center [808, 384] width 1482 height 506
click at [1183, 453] on div "Add Column" at bounding box center [808, 384] width 1482 height 506
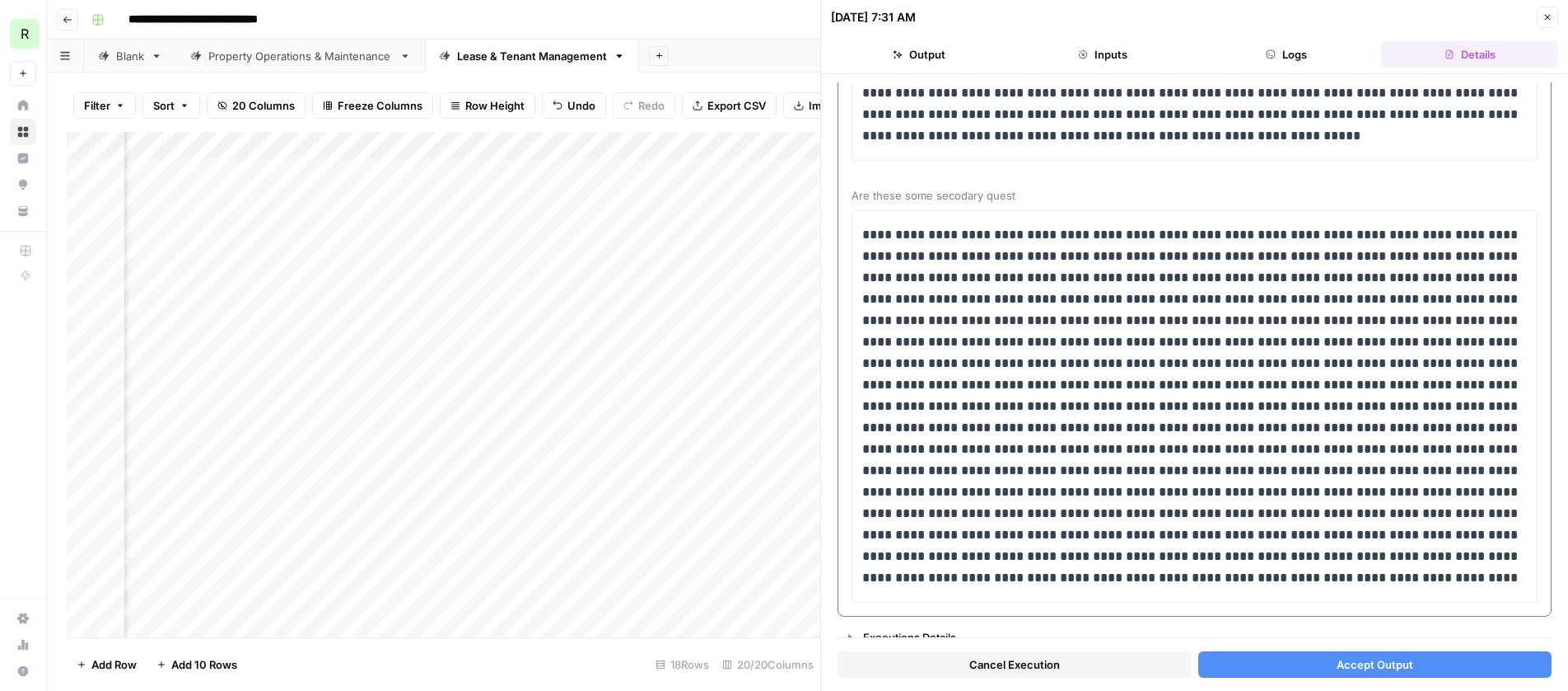
scroll to position [221, 0]
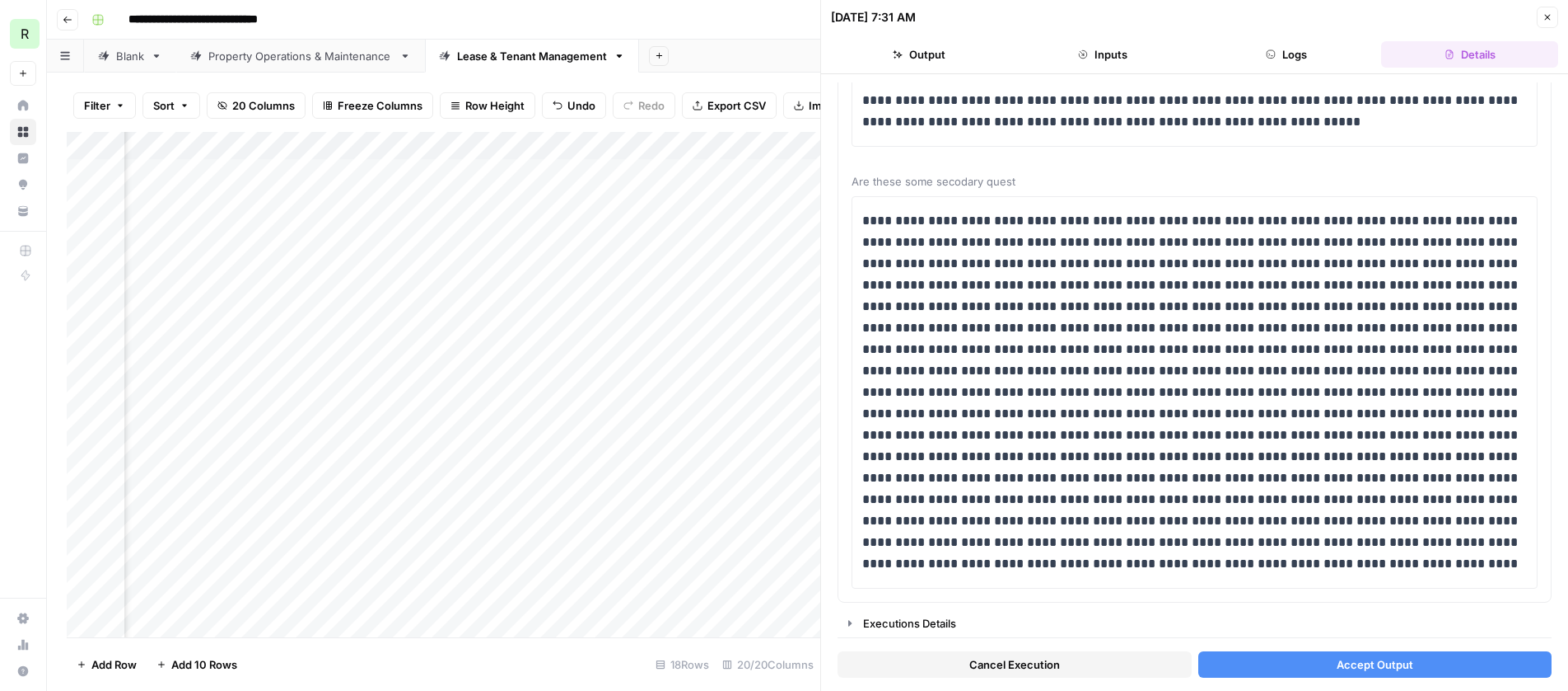
click at [1183, 547] on button "Accept Output" at bounding box center [1375, 665] width 354 height 26
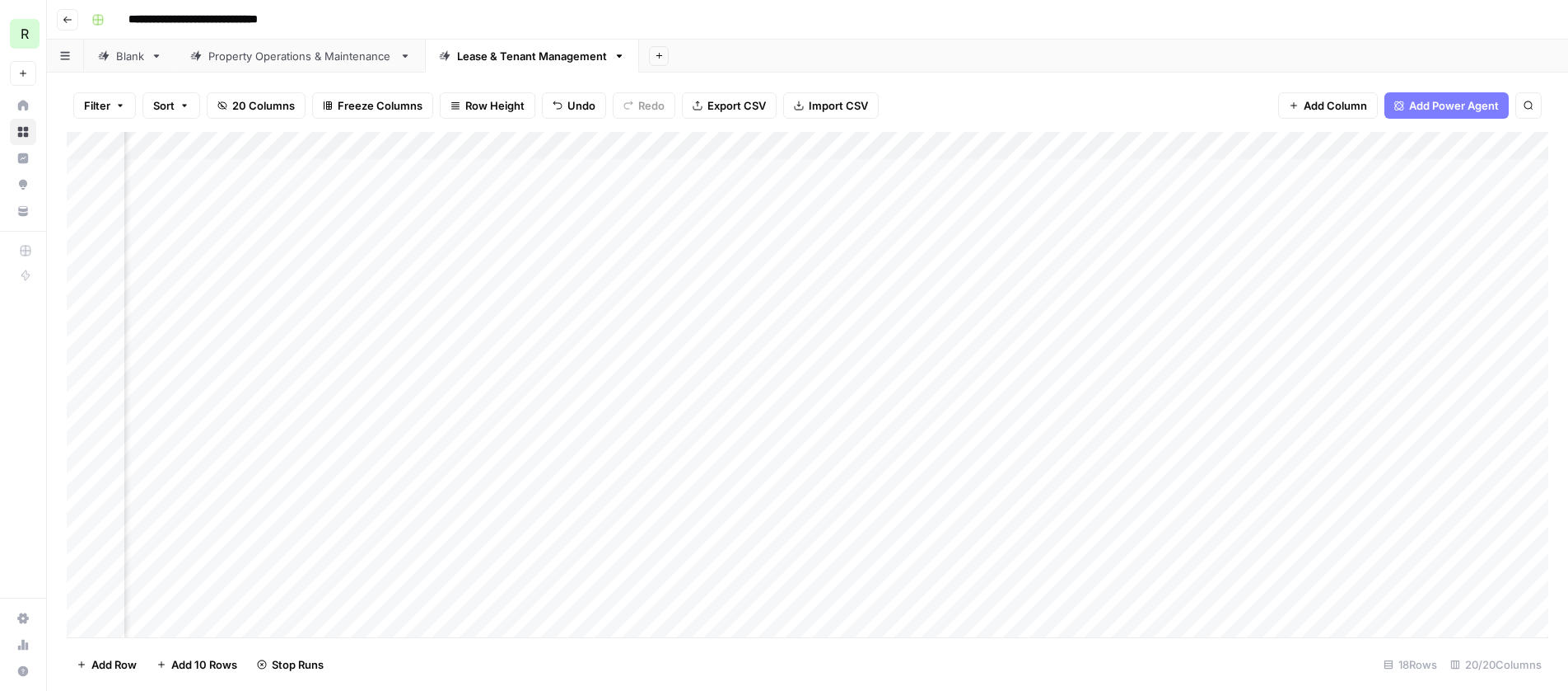
scroll to position [0, 659]
click at [1035, 478] on div "Add Column" at bounding box center [808, 384] width 1482 height 506
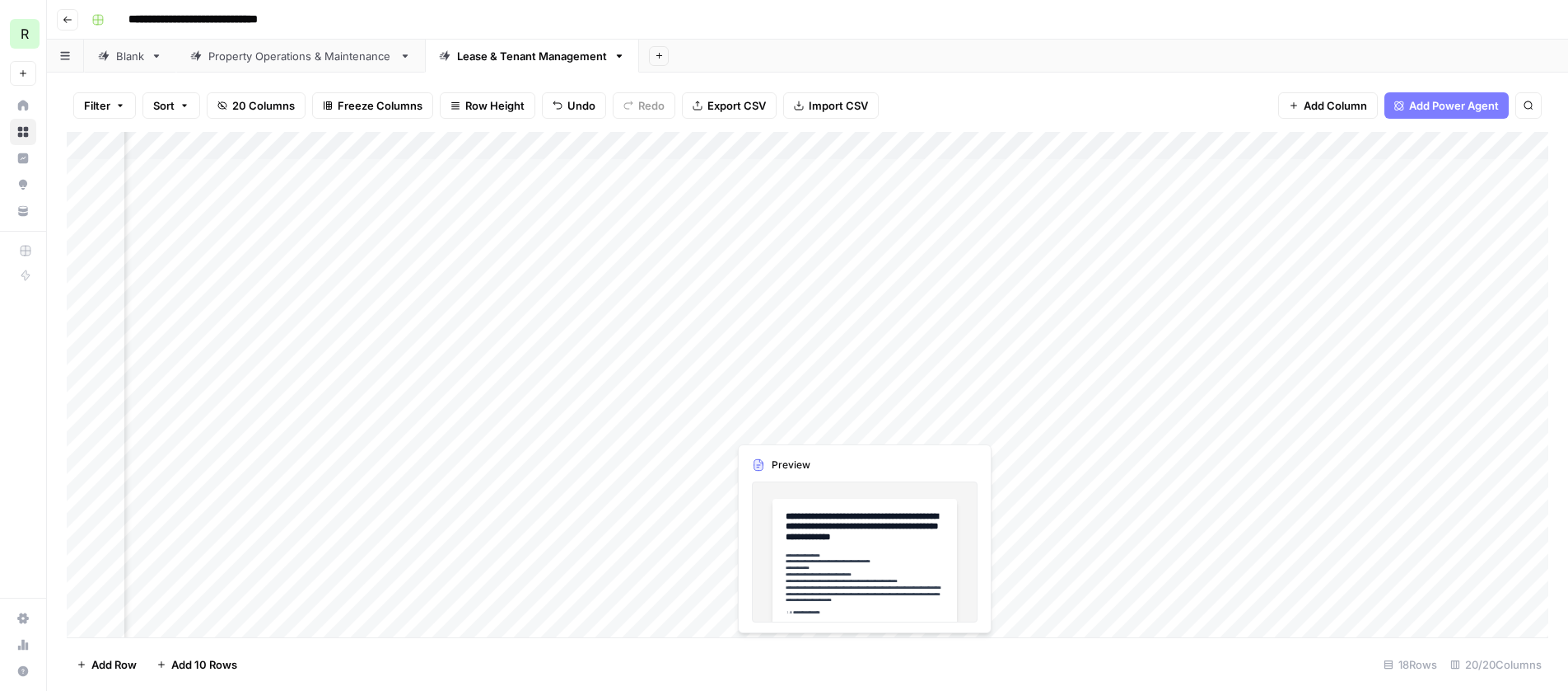
click at [799, 424] on div "Add Column" at bounding box center [808, 384] width 1482 height 506
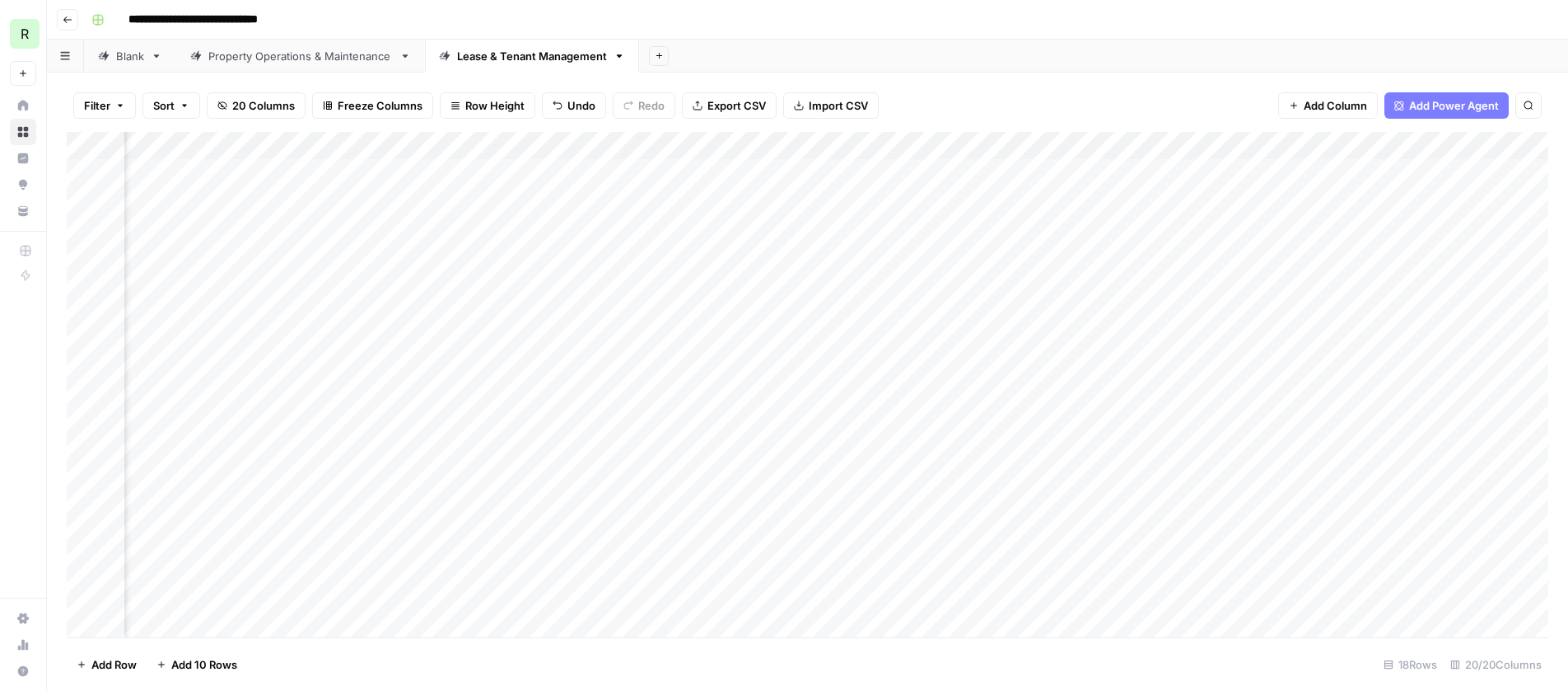
click at [853, 424] on div "Add Column" at bounding box center [808, 384] width 1482 height 506
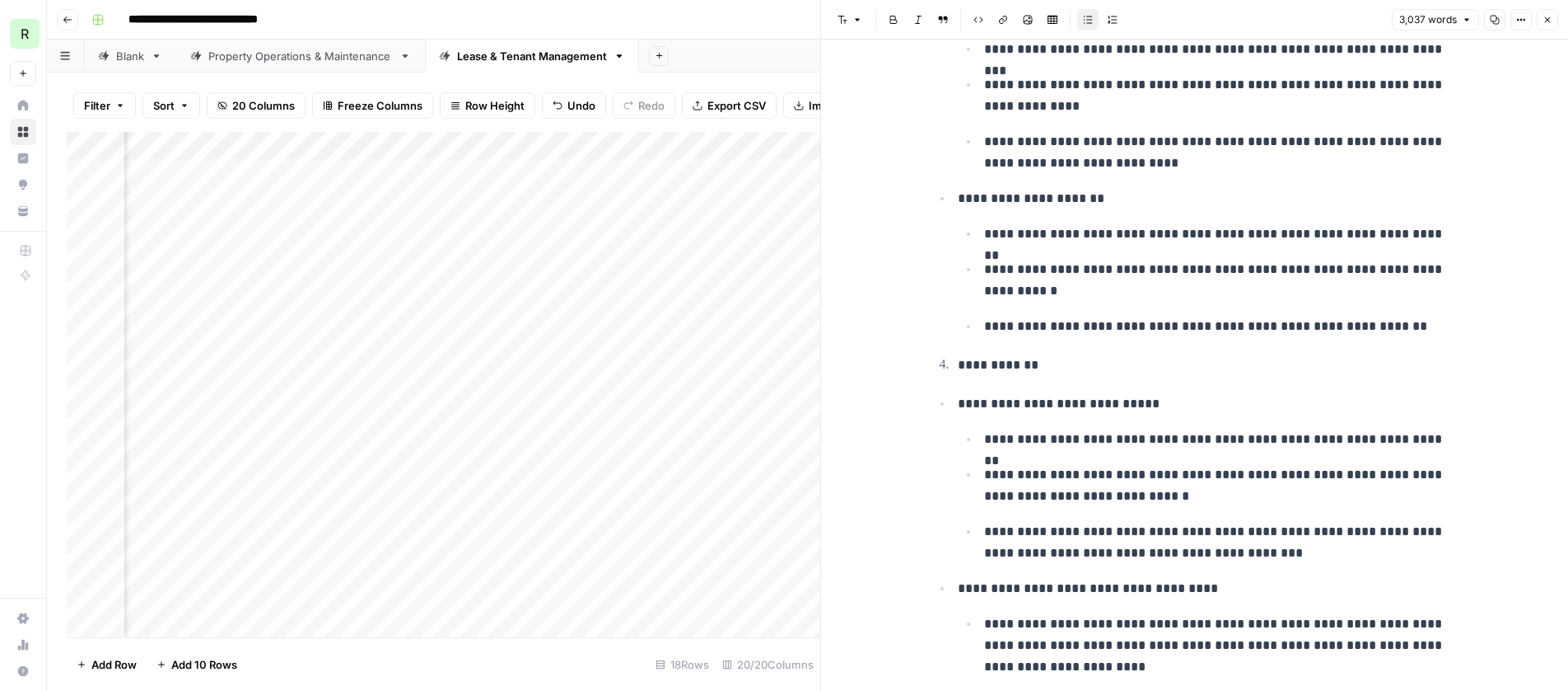
scroll to position [3636, 0]
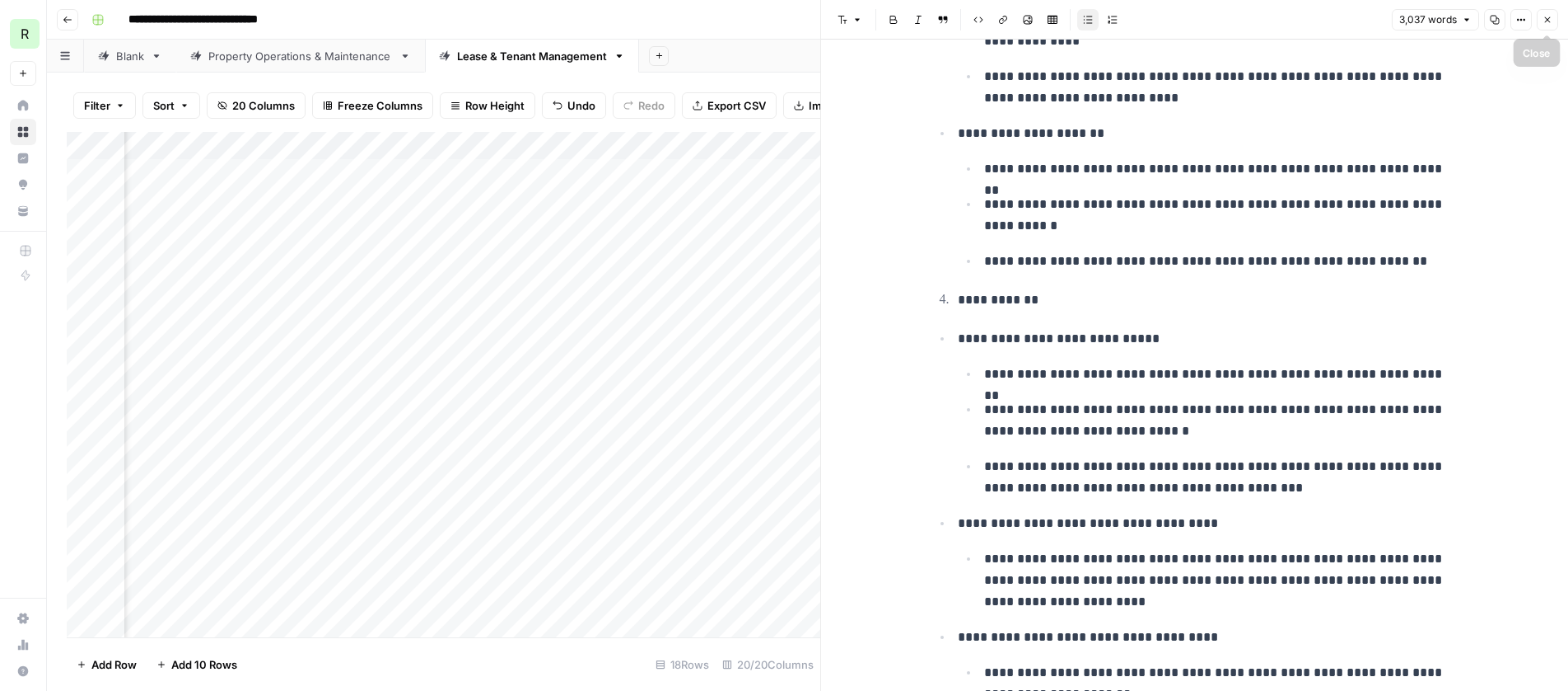
click at [1183, 20] on icon "button" at bounding box center [1547, 20] width 6 height 6
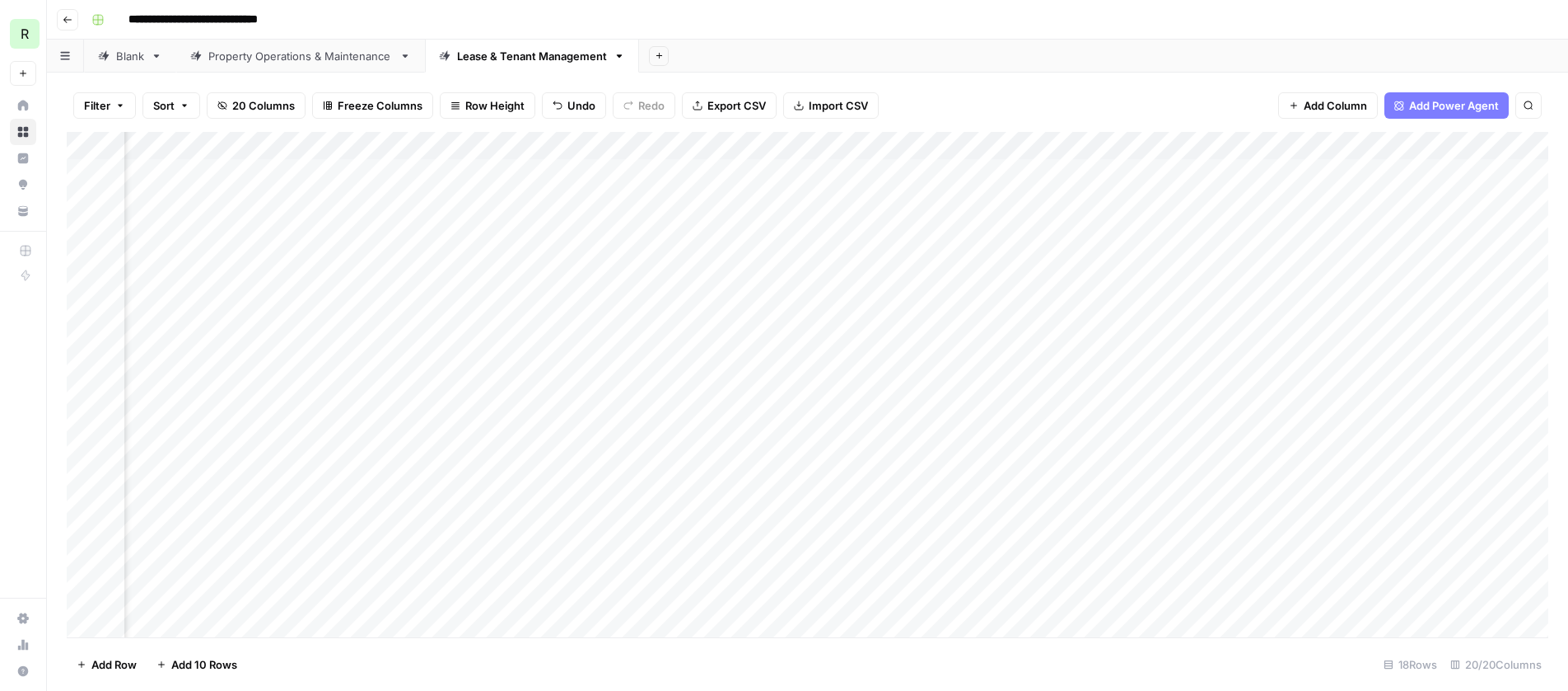
scroll to position [0, 1748]
drag, startPoint x: 787, startPoint y: 391, endPoint x: 1187, endPoint y: 392, distance: 400.0
click at [1183, 392] on div "Add Column" at bounding box center [808, 384] width 1482 height 506
click at [722, 423] on div "Add Column" at bounding box center [808, 384] width 1482 height 506
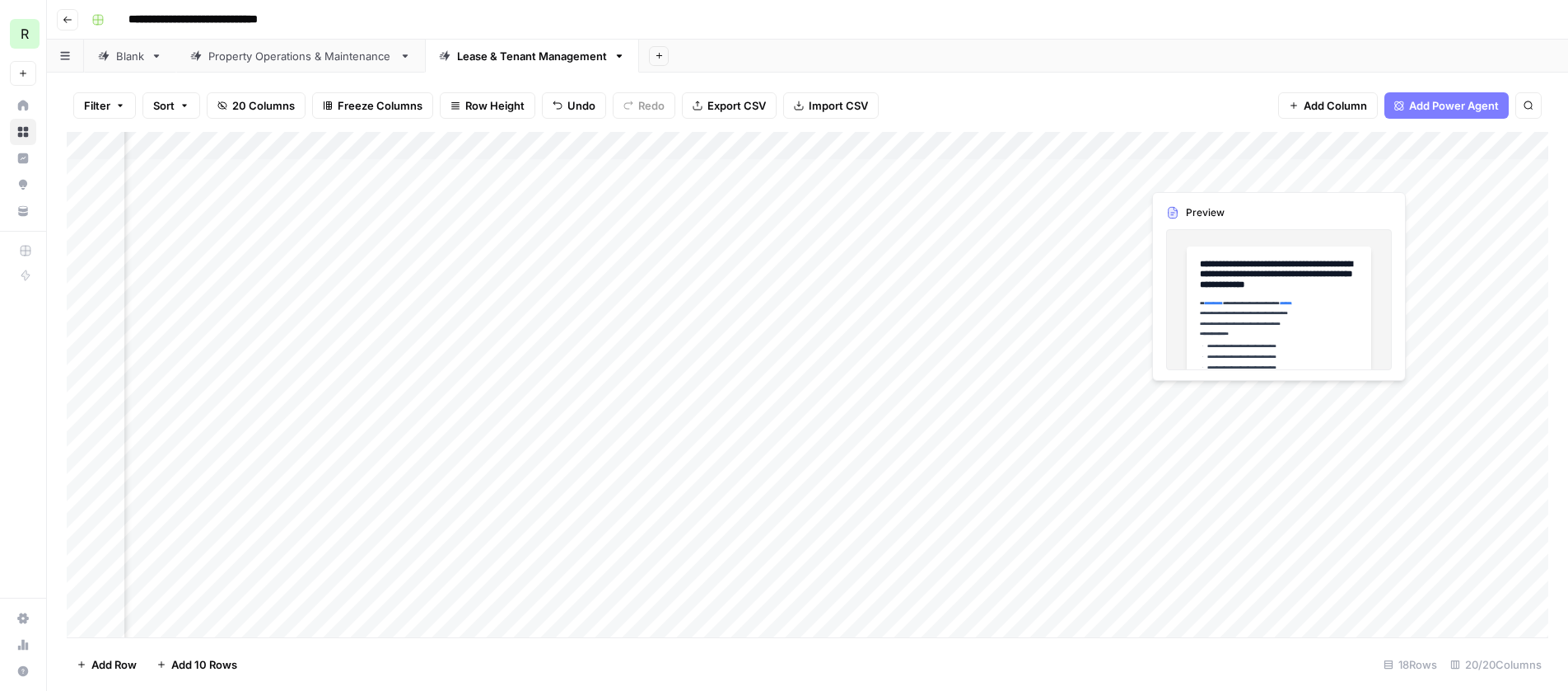
click at [1183, 170] on div "Add Column" at bounding box center [808, 384] width 1482 height 506
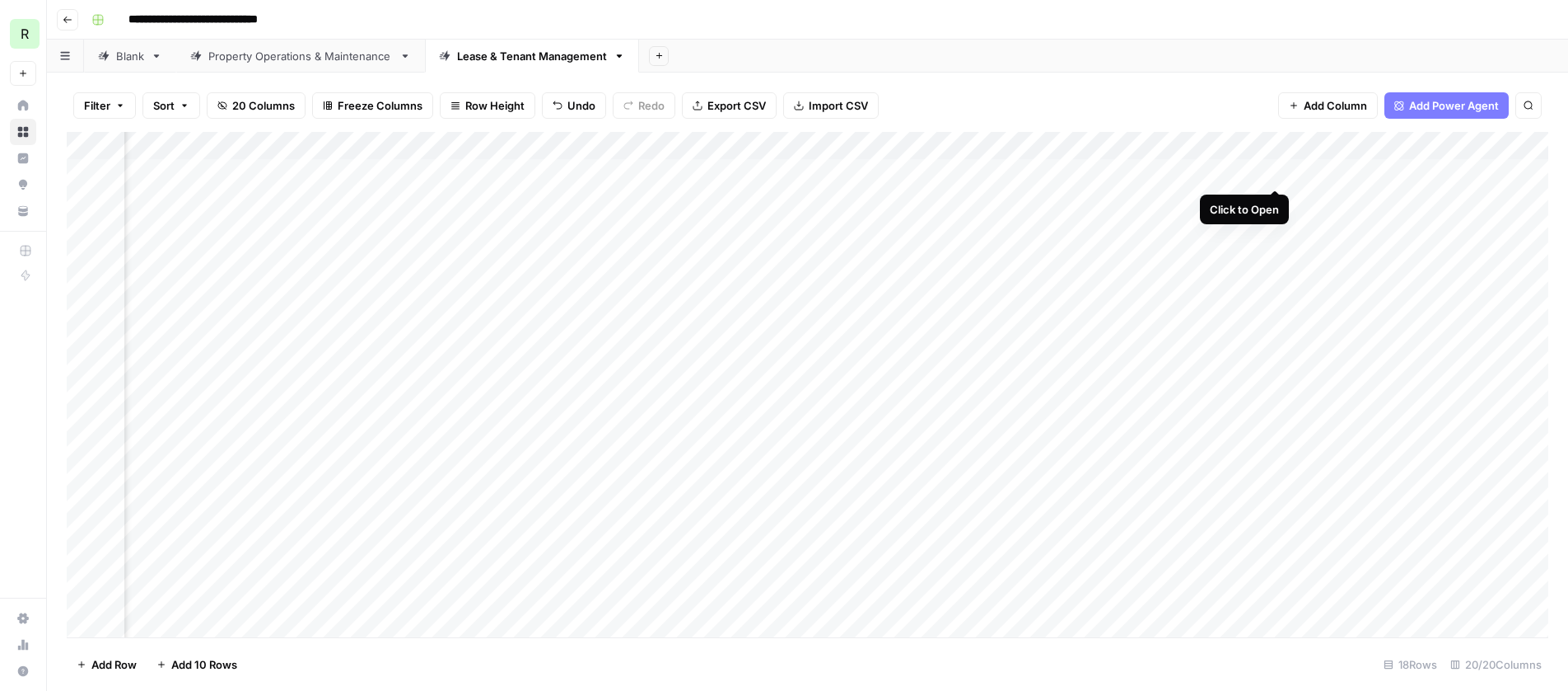
click at [1183, 170] on div "Add Column" at bounding box center [808, 384] width 1482 height 506
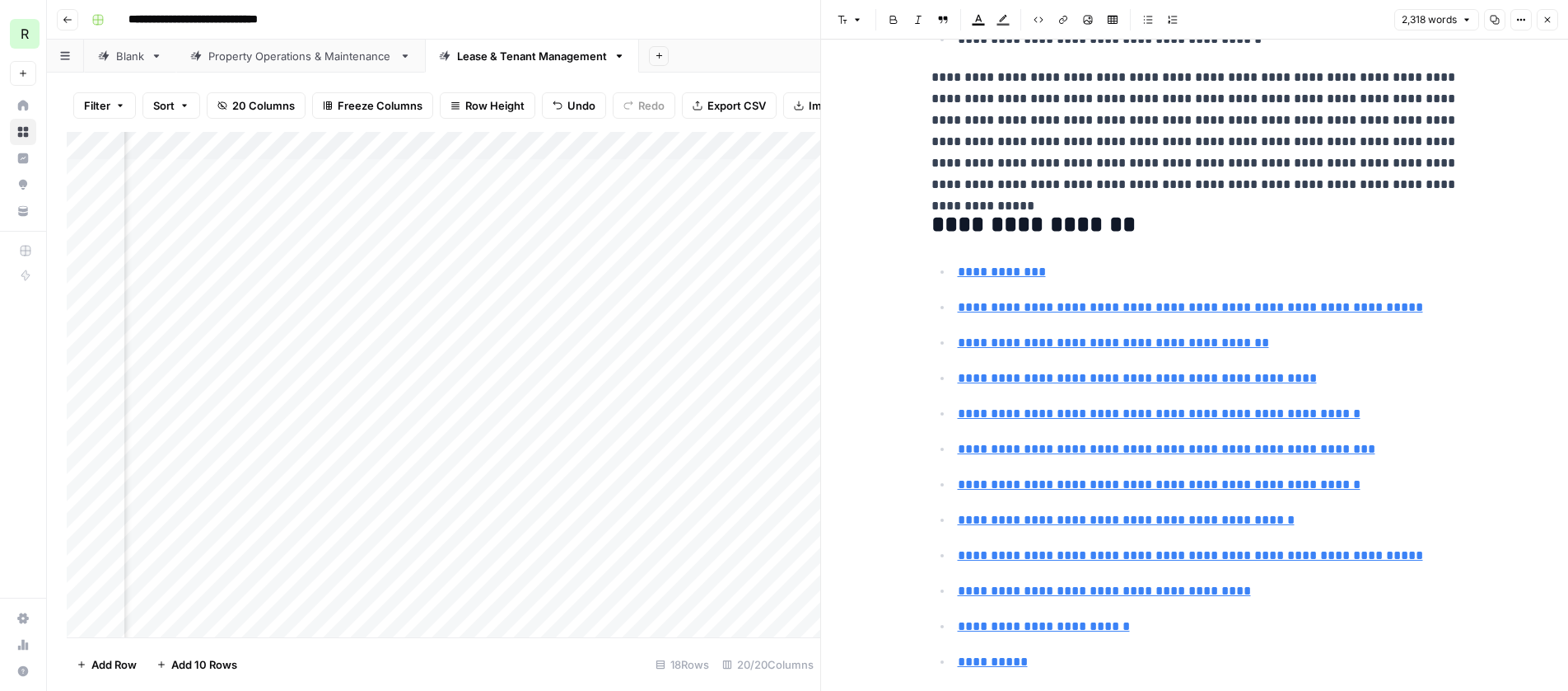
scroll to position [432, 0]
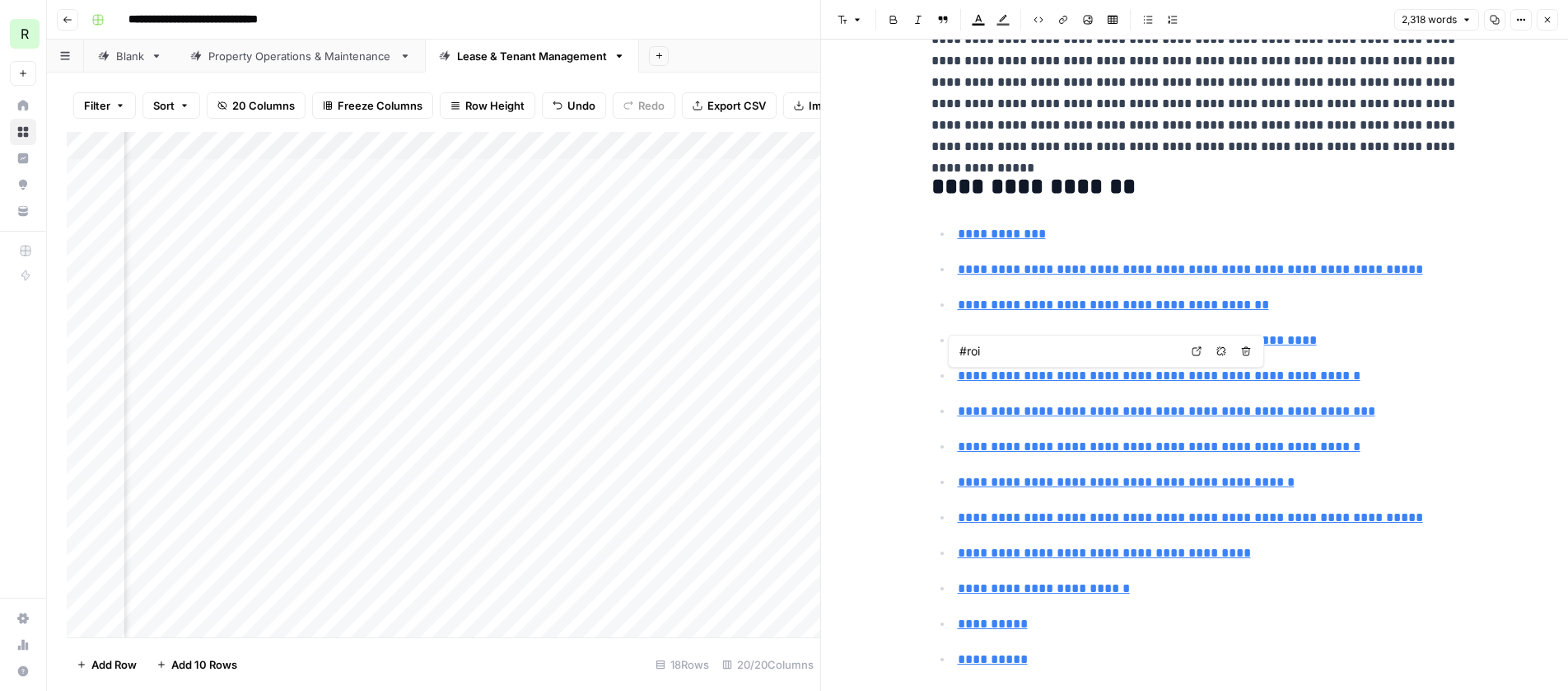
type input "#implementation"
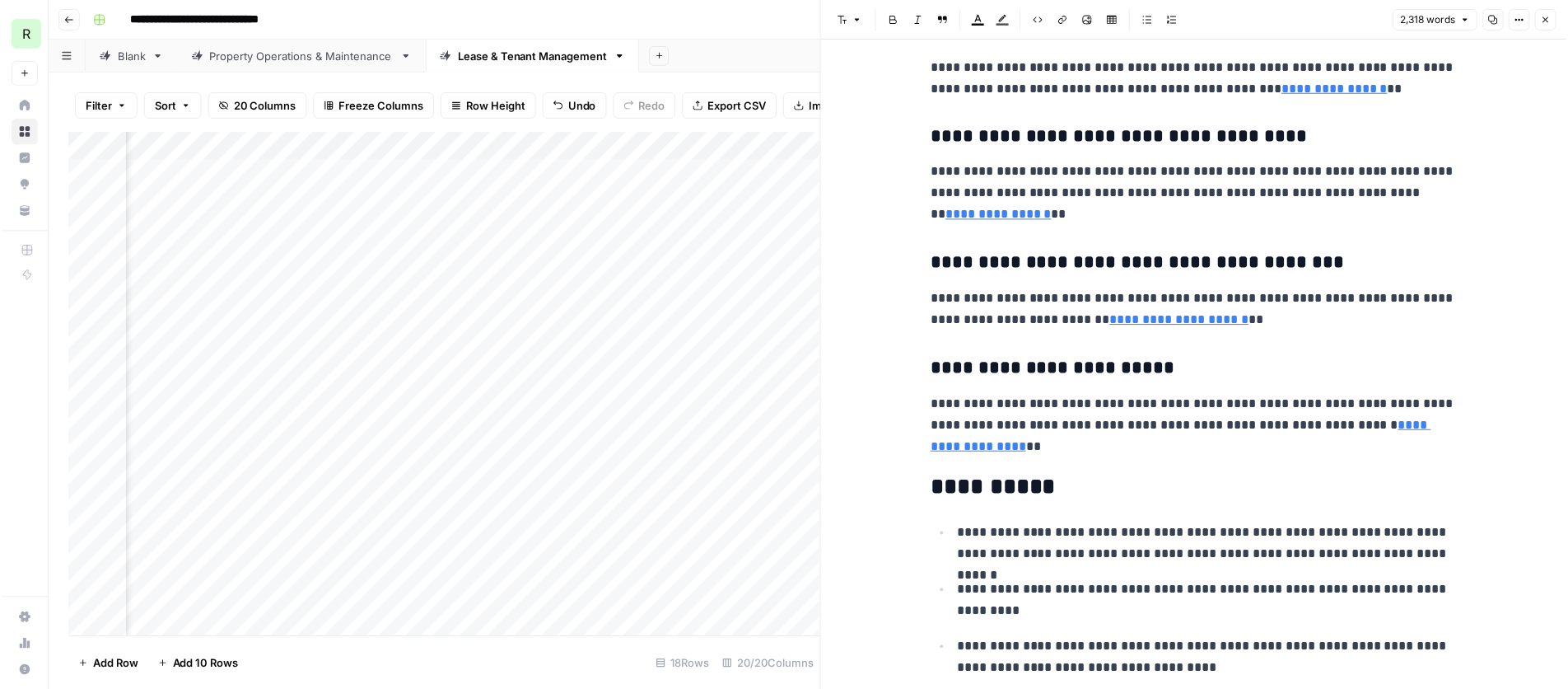
scroll to position [8064, 0]
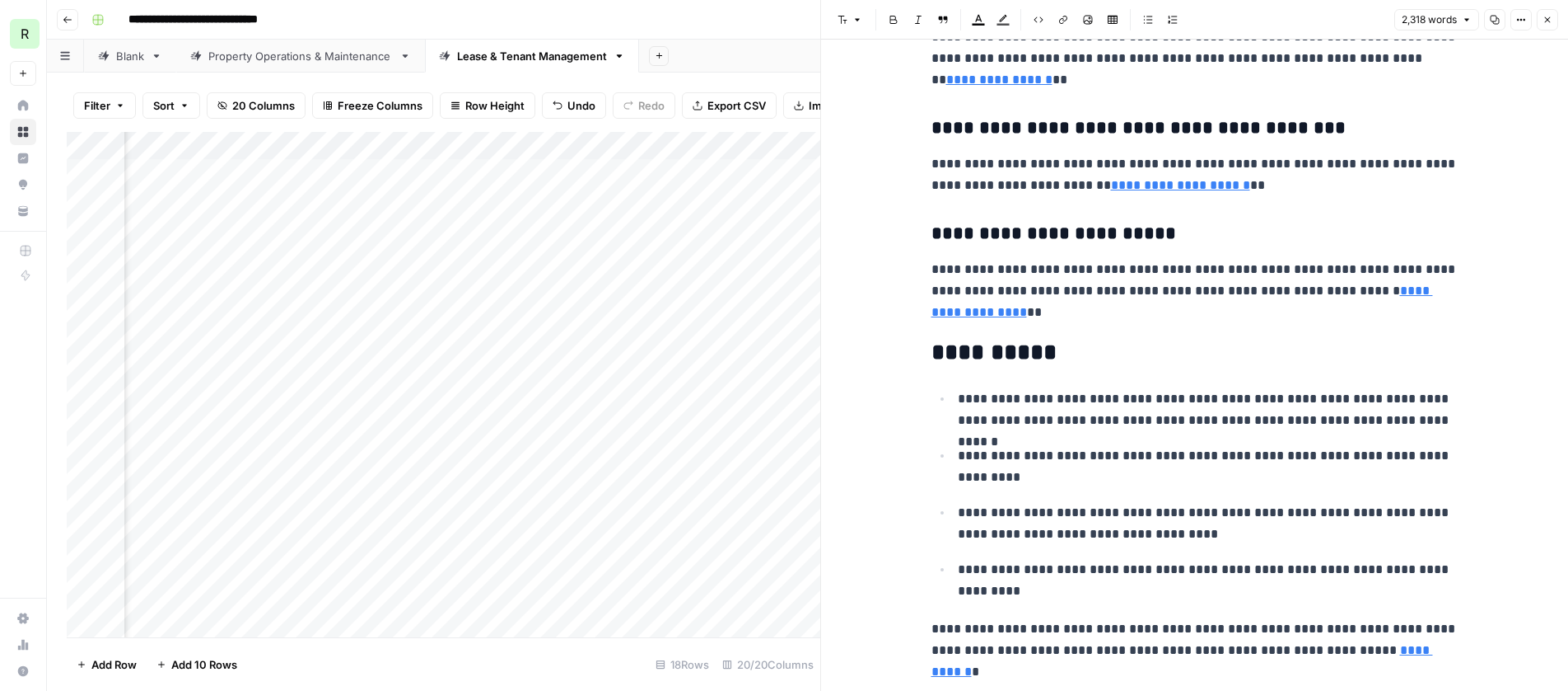
click at [1183, 13] on button "Close" at bounding box center [1547, 20] width 22 height 22
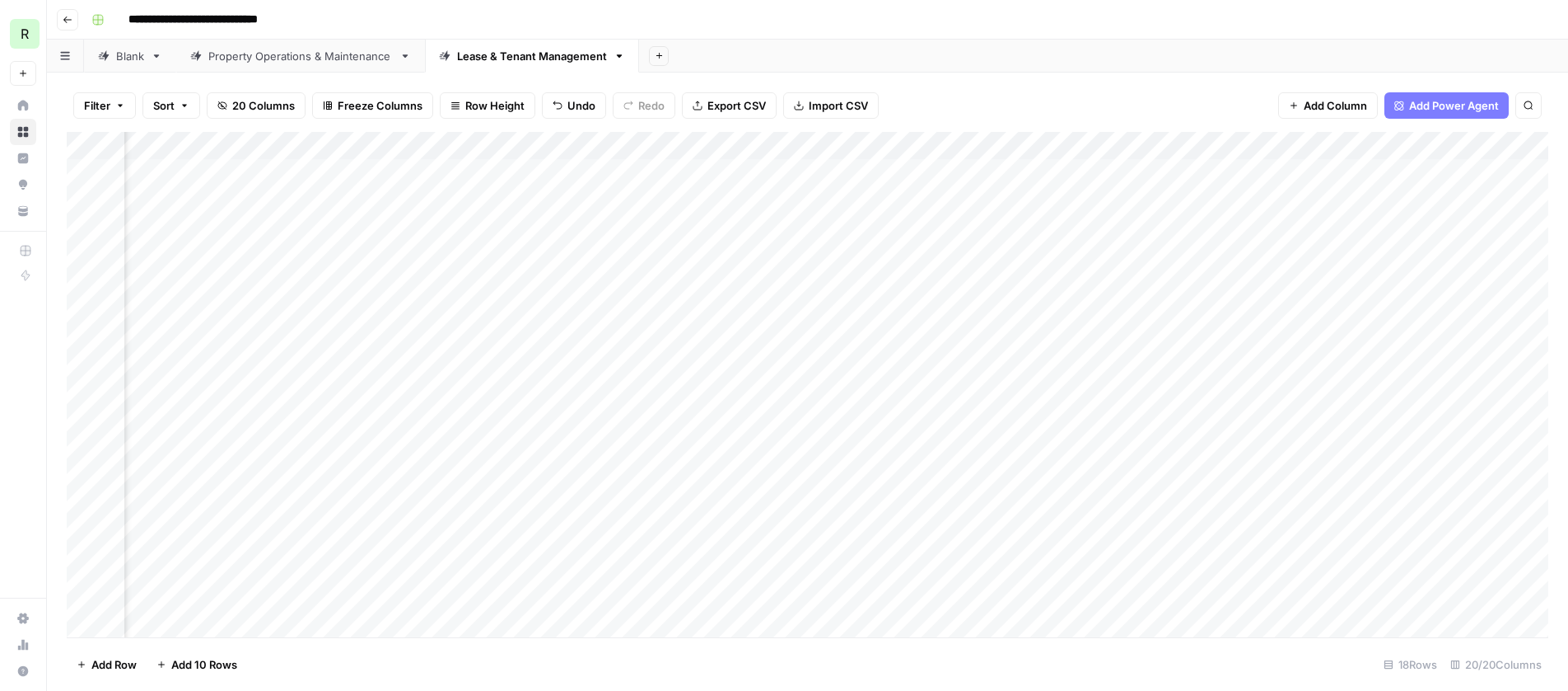
click at [1022, 425] on div "Add Column" at bounding box center [808, 384] width 1482 height 506
click at [720, 477] on div "Add Column" at bounding box center [808, 383] width 1482 height 504
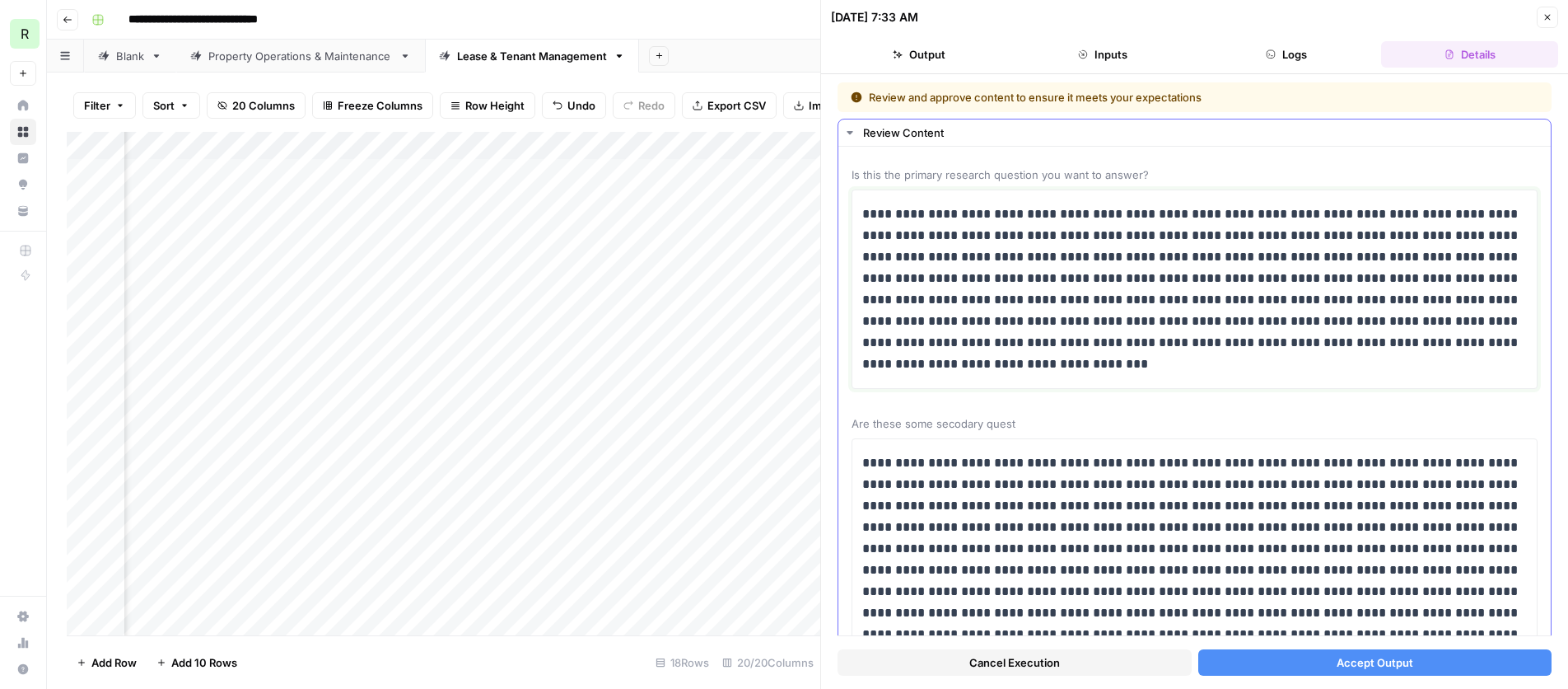
drag, startPoint x: 905, startPoint y: 214, endPoint x: 877, endPoint y: 213, distance: 28.0
click at [877, 213] on p "**********" at bounding box center [1195, 289] width 665 height 171
drag, startPoint x: 1002, startPoint y: 215, endPoint x: 877, endPoint y: 210, distance: 125.1
click at [877, 210] on p "**********" at bounding box center [1195, 289] width 665 height 171
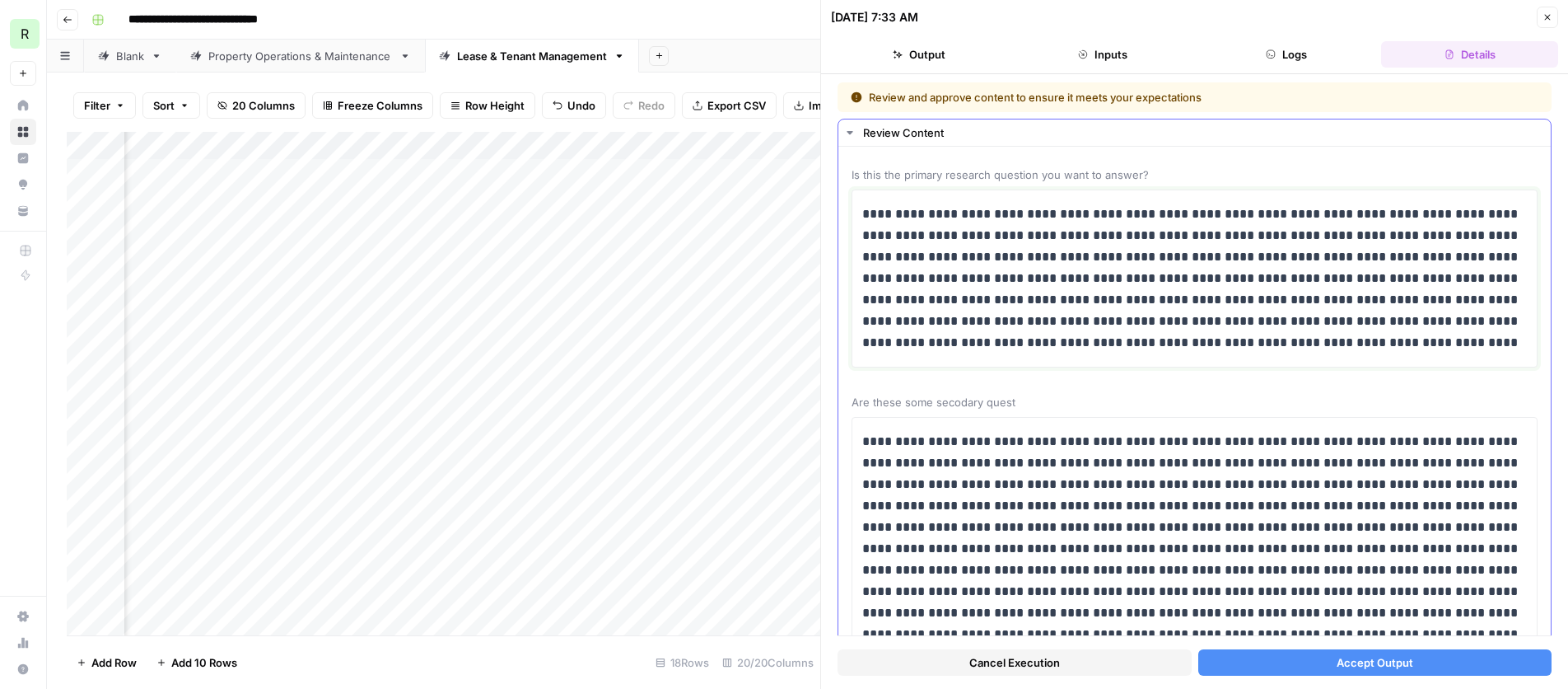
click at [947, 215] on p "**********" at bounding box center [1195, 278] width 665 height 150
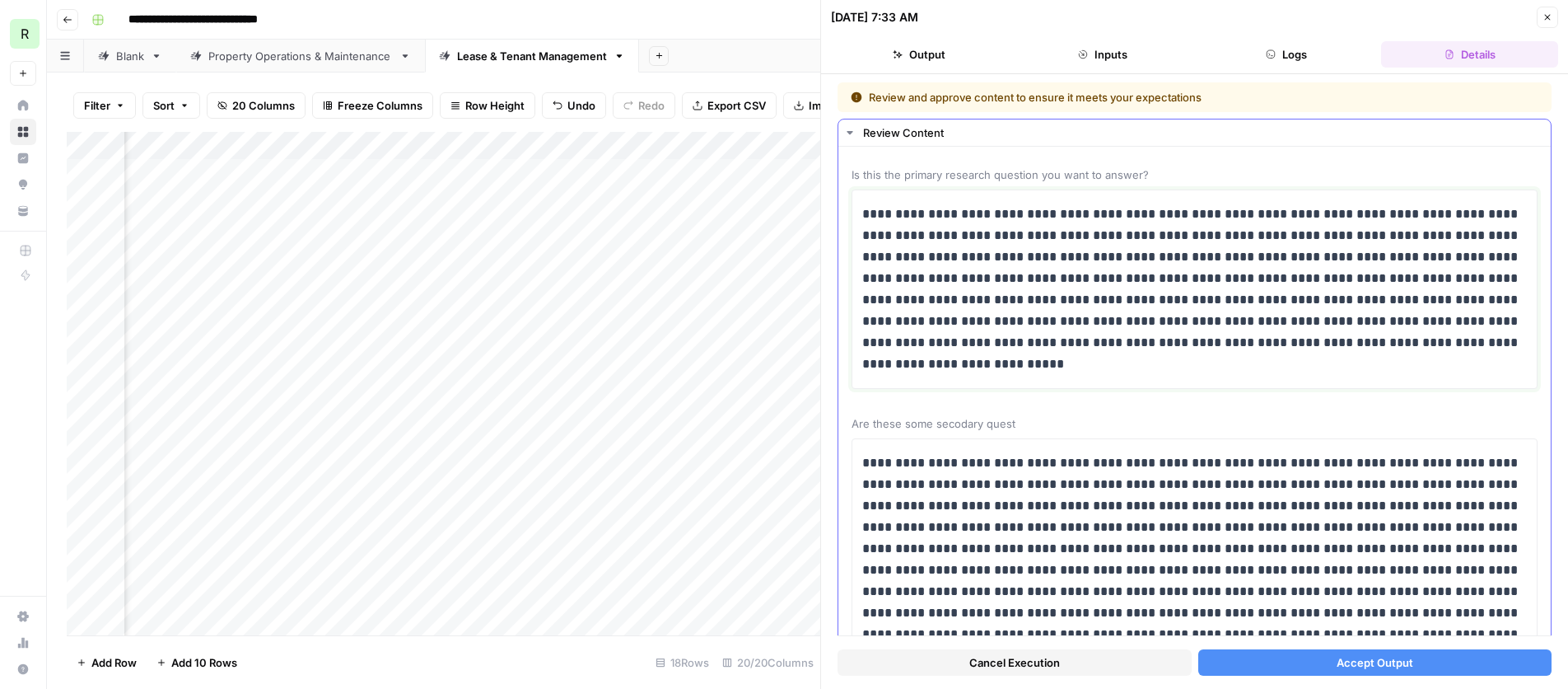
click at [930, 280] on p "**********" at bounding box center [1195, 289] width 665 height 171
click at [918, 505] on p at bounding box center [1195, 613] width 665 height 321
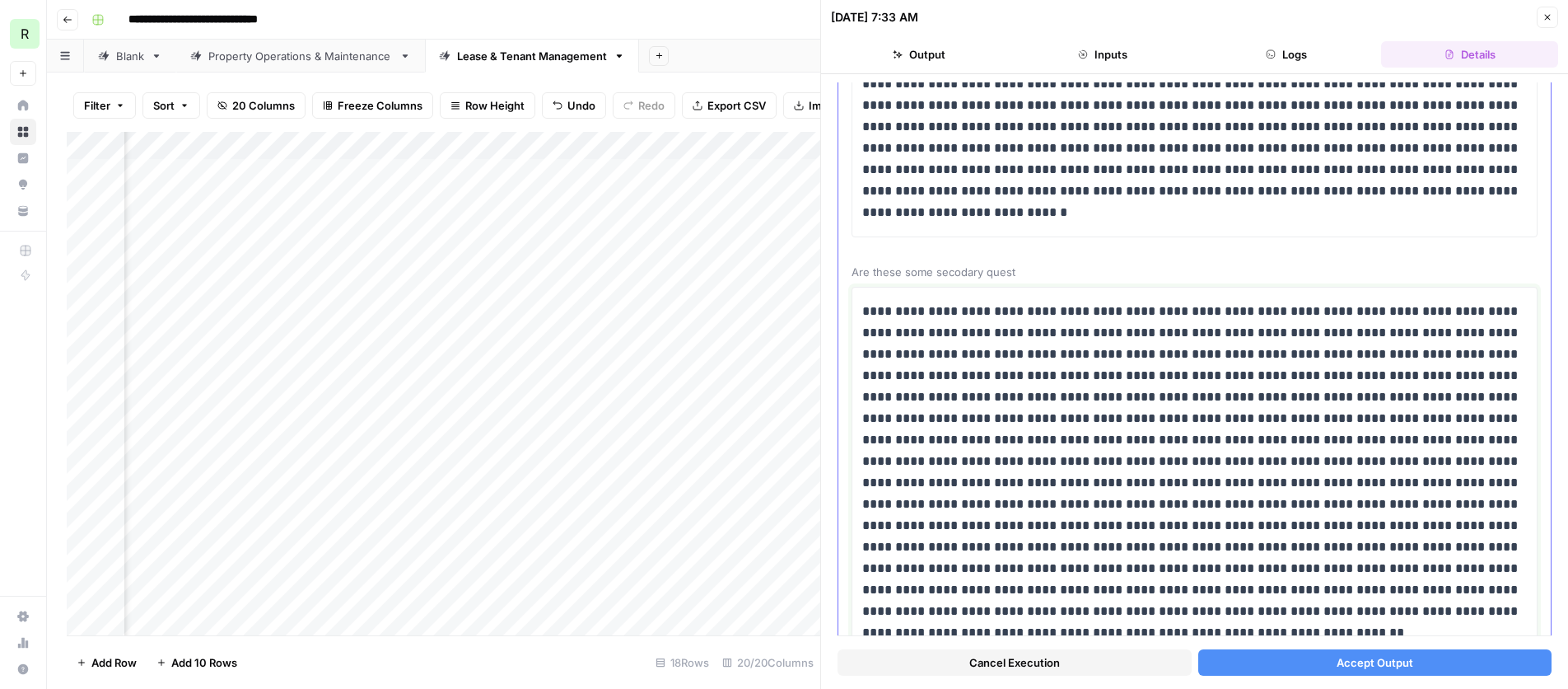
scroll to position [155, 0]
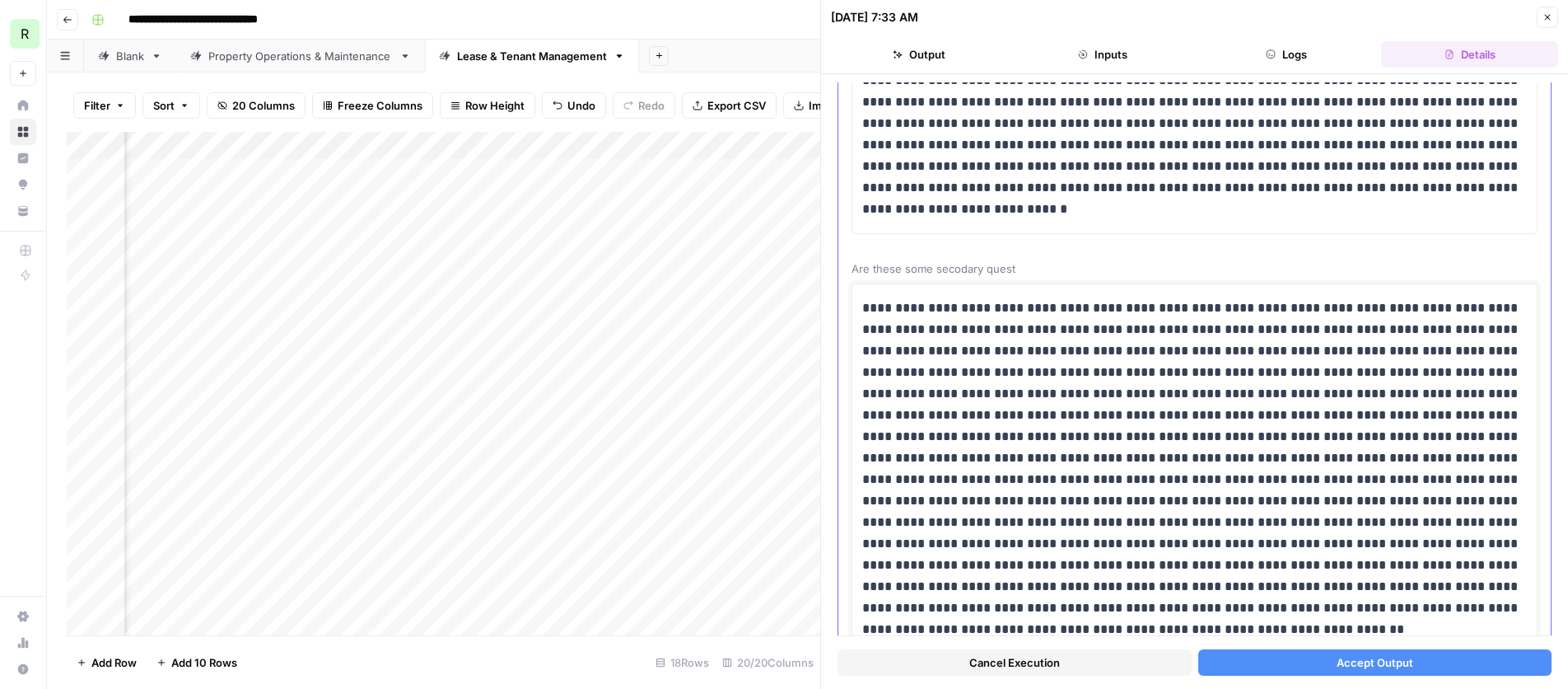
click at [1237, 329] on p at bounding box center [1195, 469] width 665 height 342
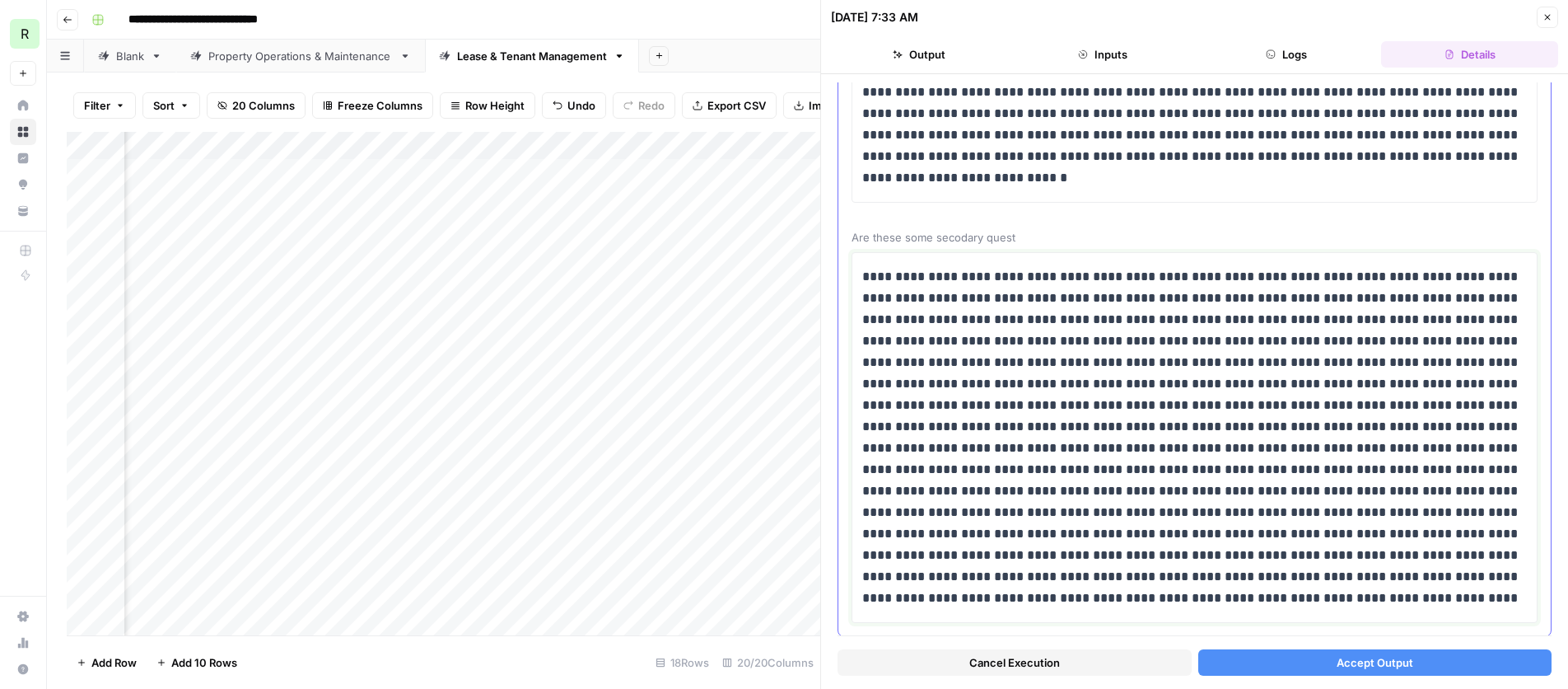
scroll to position [203, 0]
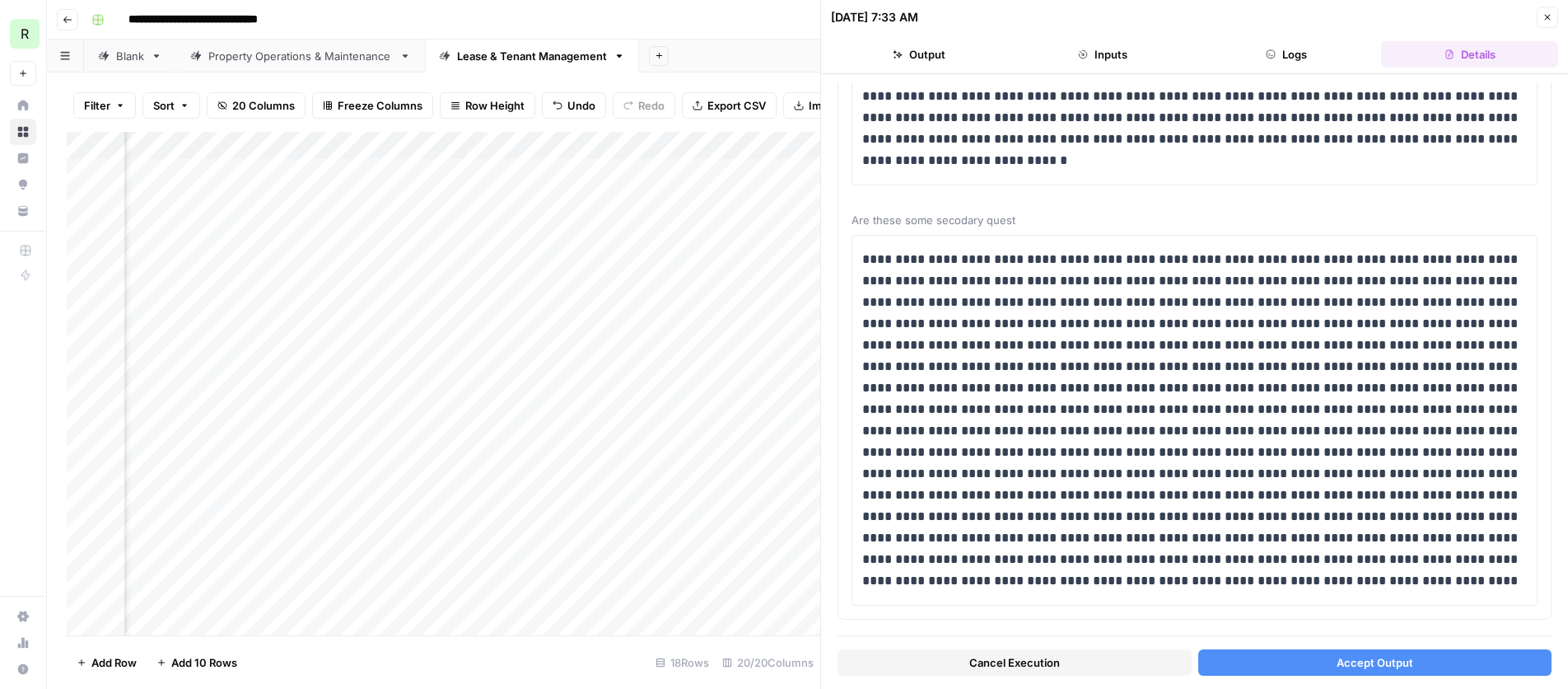
click at [1301, 661] on button "Accept Output" at bounding box center [1375, 663] width 354 height 26
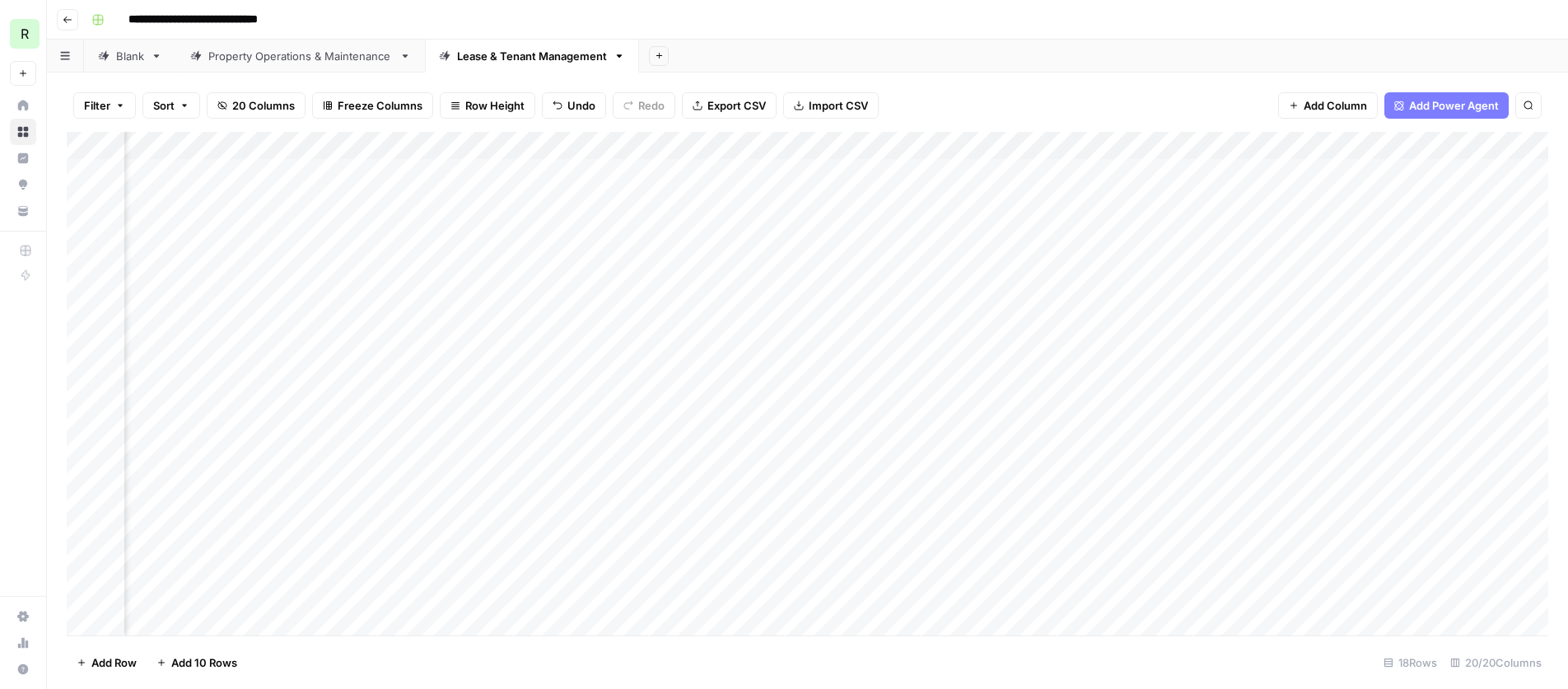
scroll to position [0, 1217]
click at [899, 447] on div "Add Column" at bounding box center [808, 383] width 1482 height 504
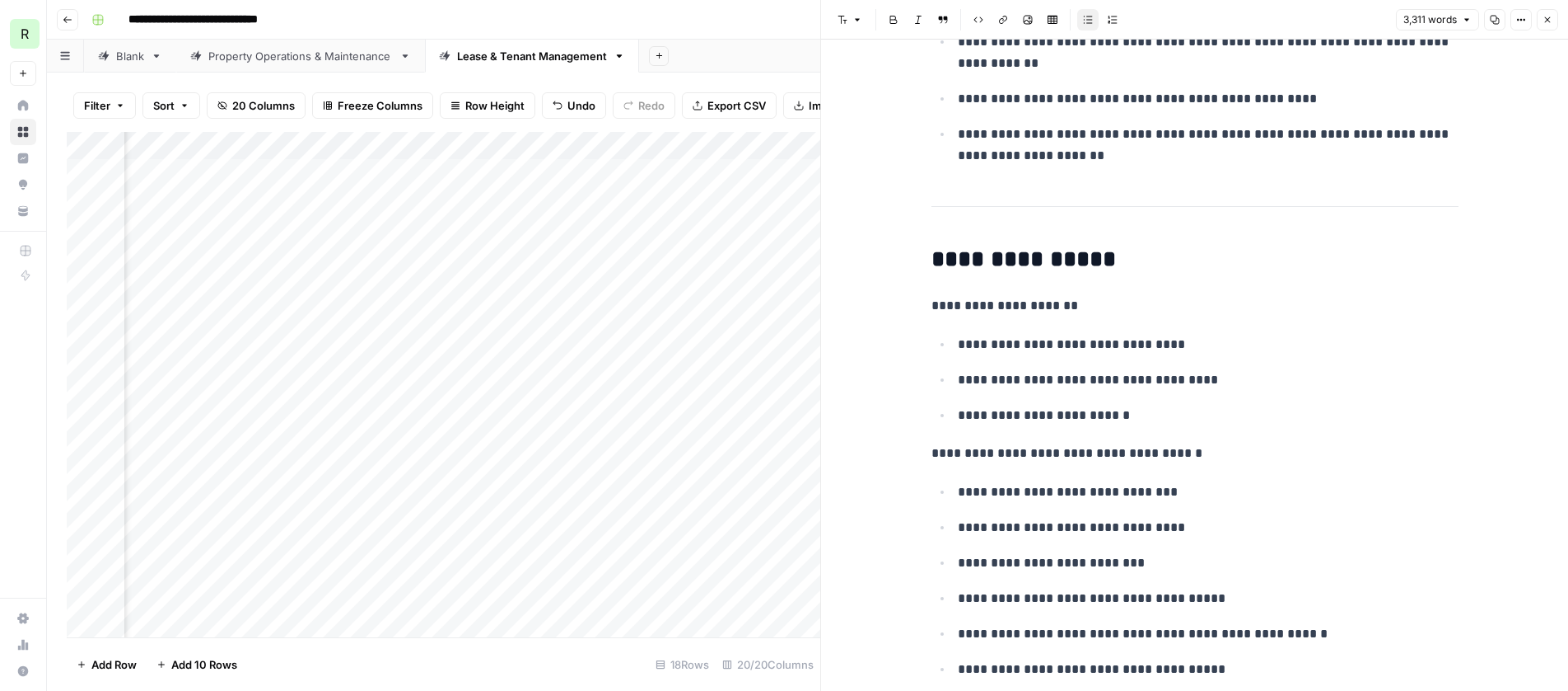
scroll to position [4508, 0]
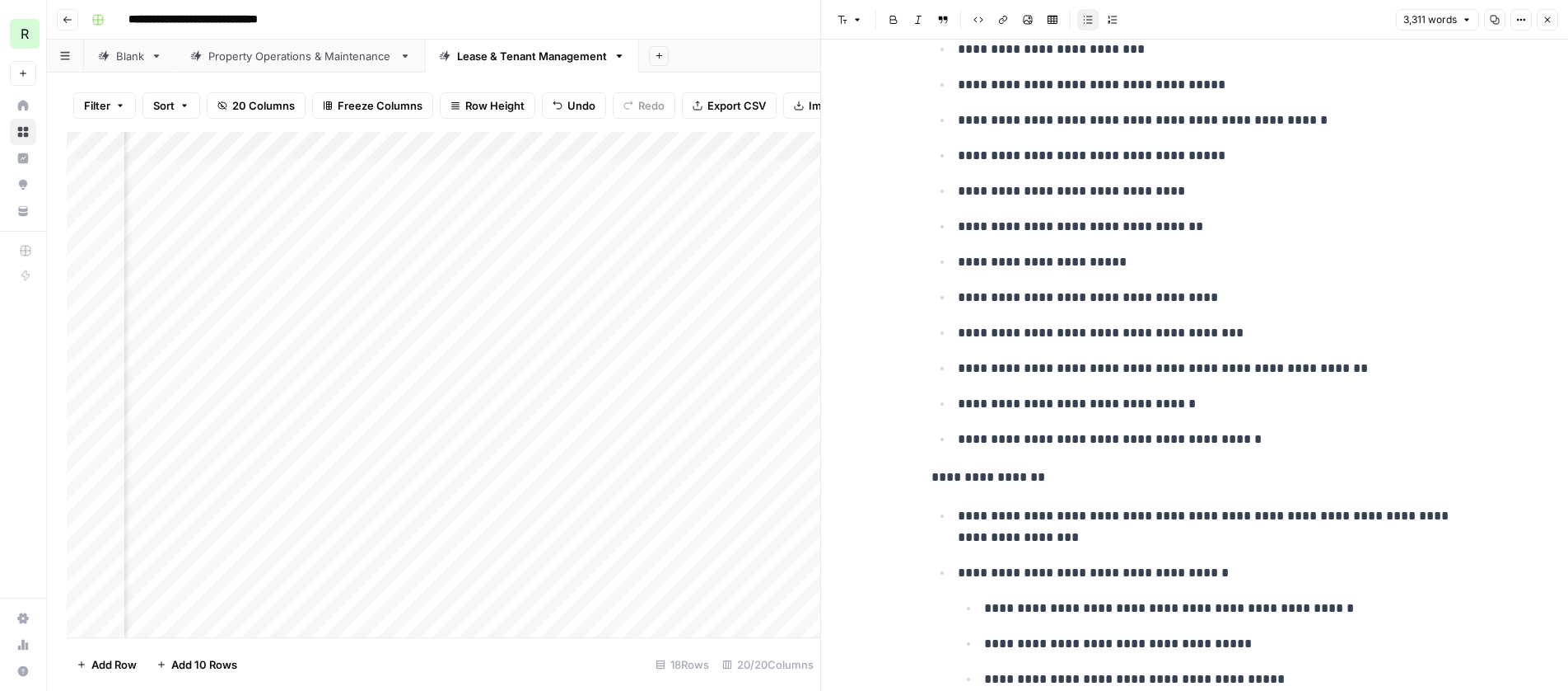
click at [1551, 17] on icon "button" at bounding box center [1547, 20] width 10 height 10
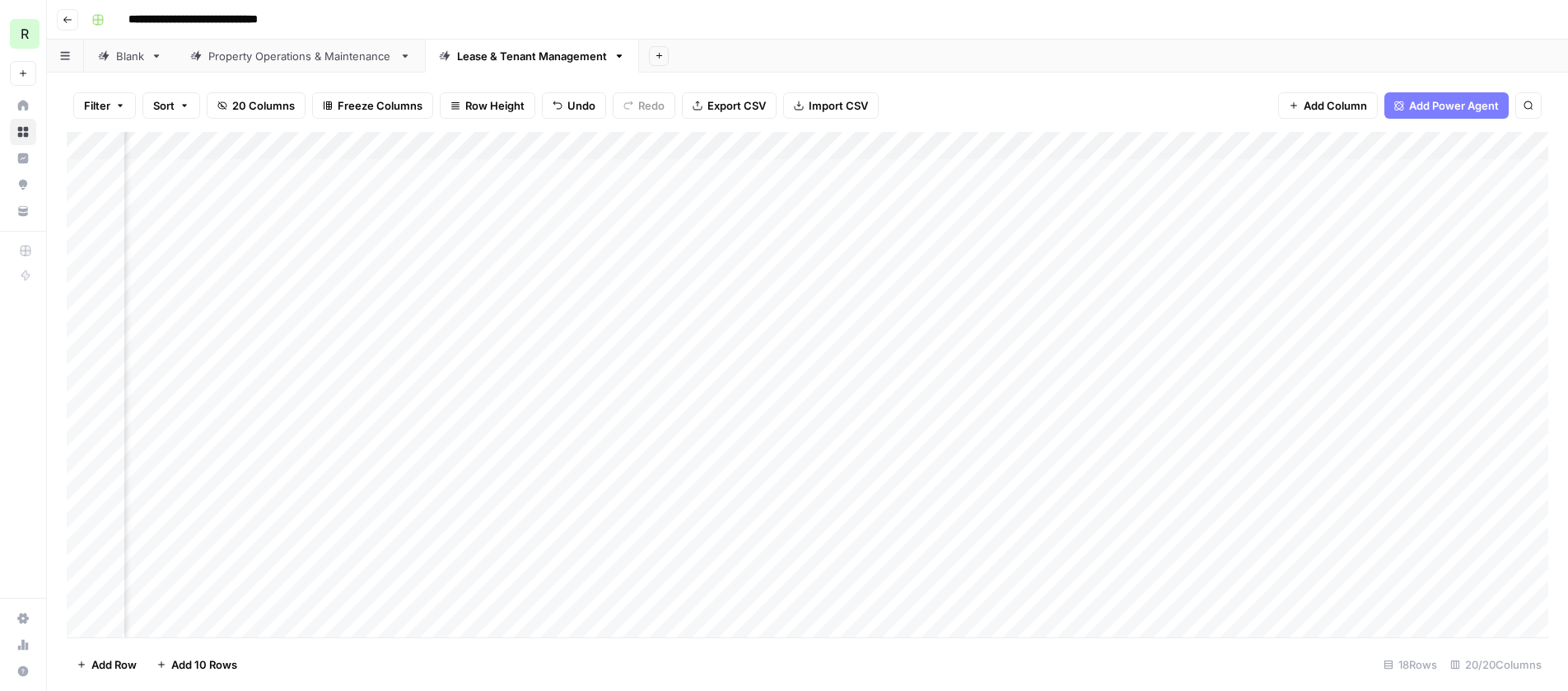
scroll to position [0, 1370]
drag, startPoint x: 1110, startPoint y: 421, endPoint x: 1313, endPoint y: 420, distance: 203.0
click at [1313, 420] on div "Add Column" at bounding box center [808, 384] width 1482 height 506
drag, startPoint x: 1355, startPoint y: 423, endPoint x: 1032, endPoint y: 427, distance: 323.0
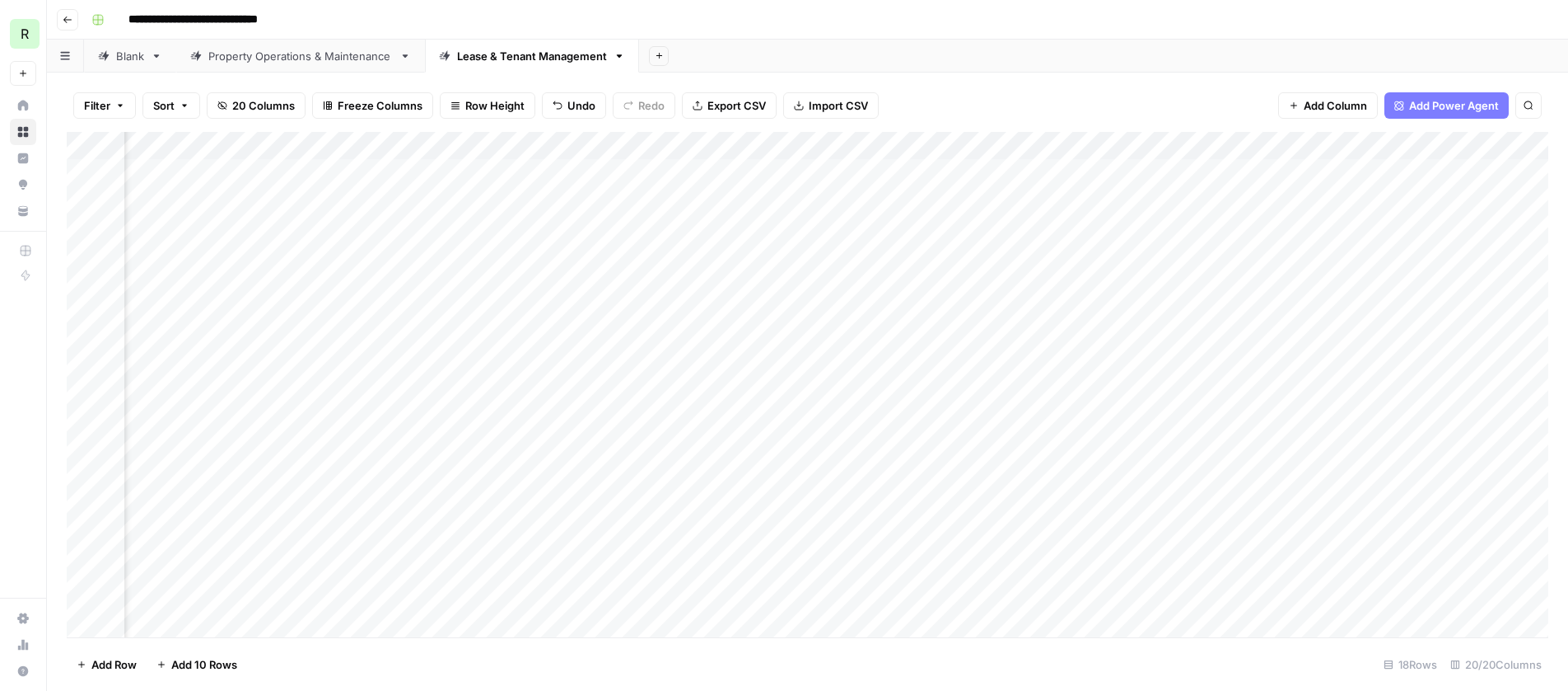
click at [1032, 427] on div "Add Column" at bounding box center [808, 384] width 1482 height 506
click at [930, 450] on div "Add Column" at bounding box center [808, 384] width 1482 height 506
click at [1342, 452] on div "Add Column" at bounding box center [808, 384] width 1482 height 506
